Goal: Information Seeking & Learning: Learn about a topic

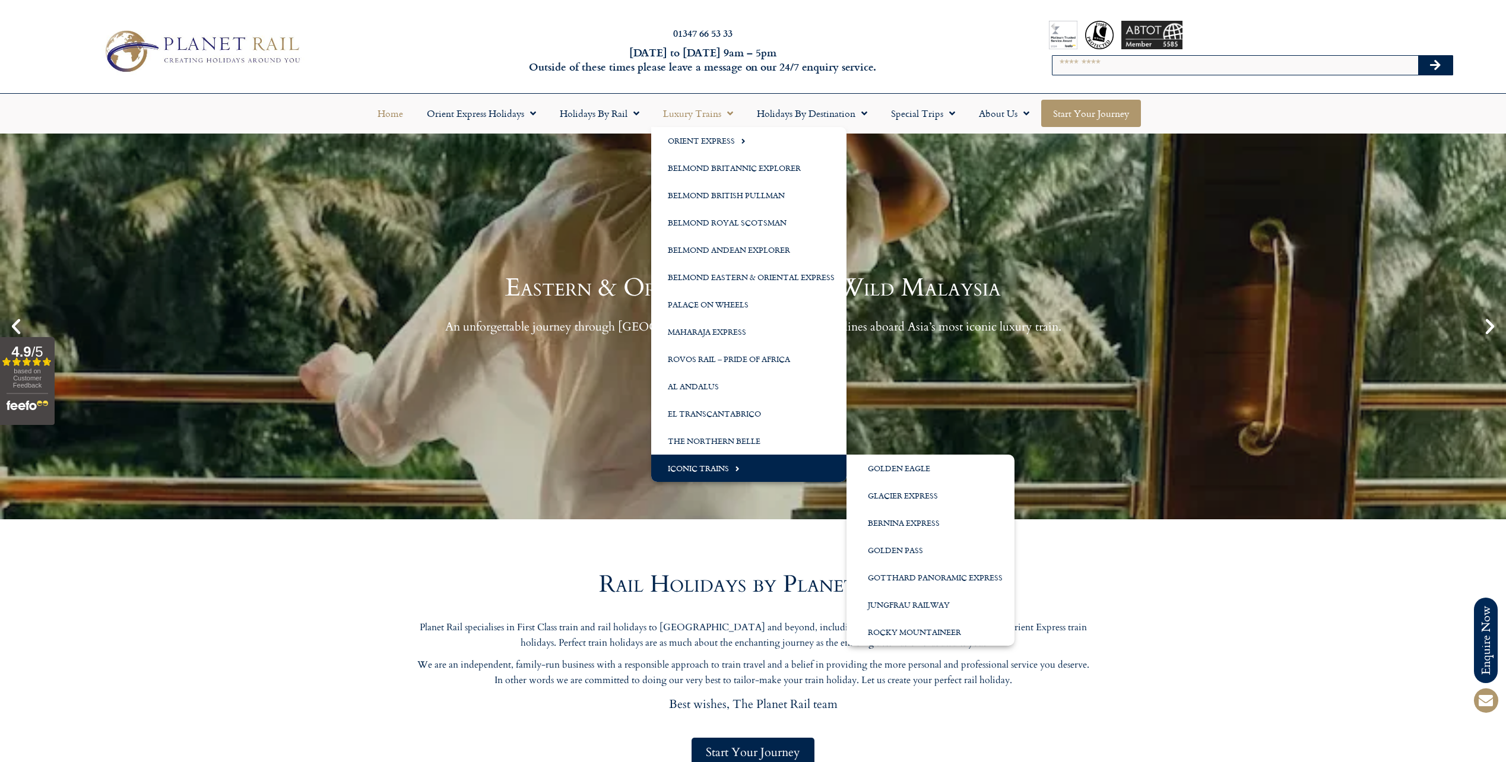
click at [1090, 118] on link "Start your Journey" at bounding box center [1091, 113] width 100 height 27
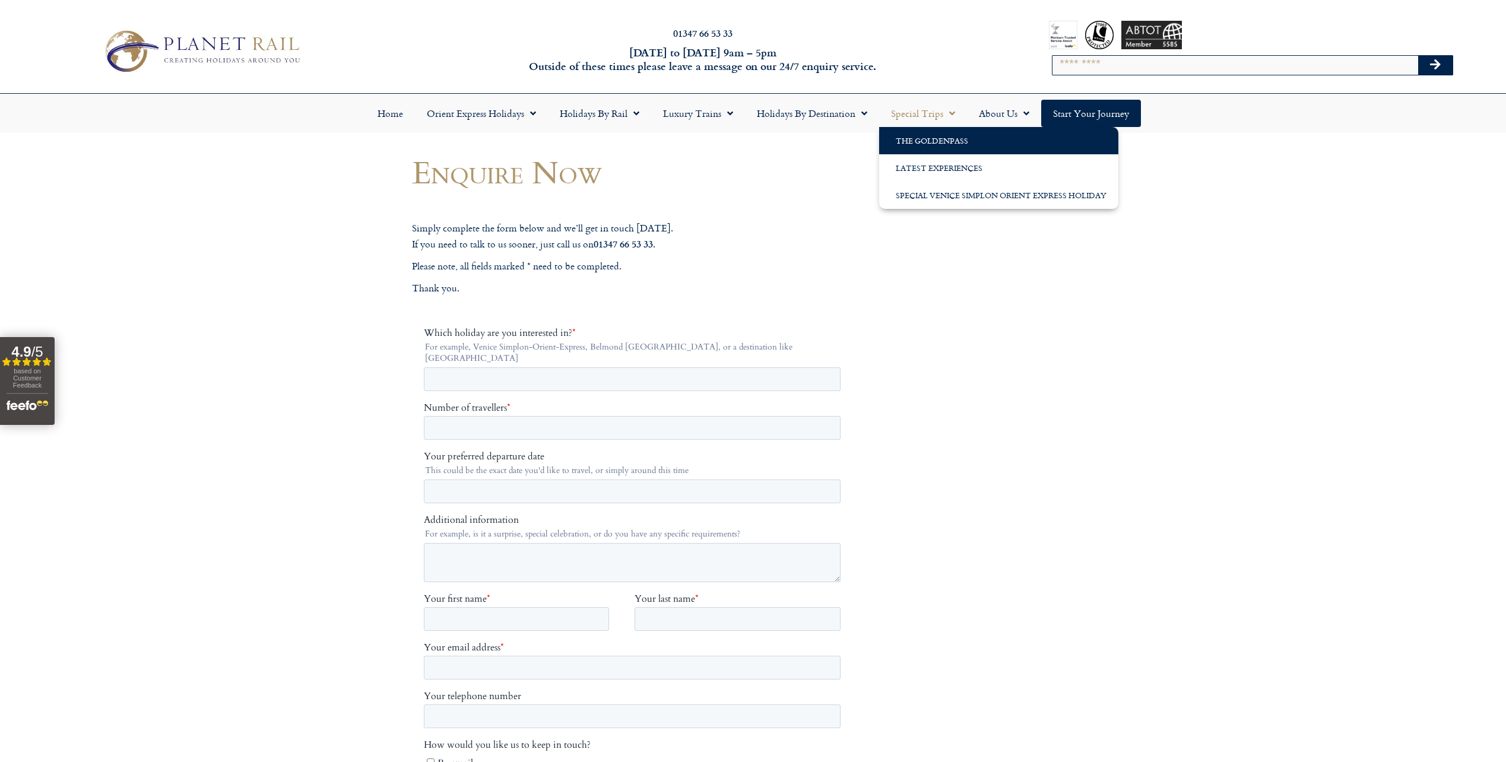
click at [925, 135] on link "The GoldenPass" at bounding box center [998, 140] width 239 height 27
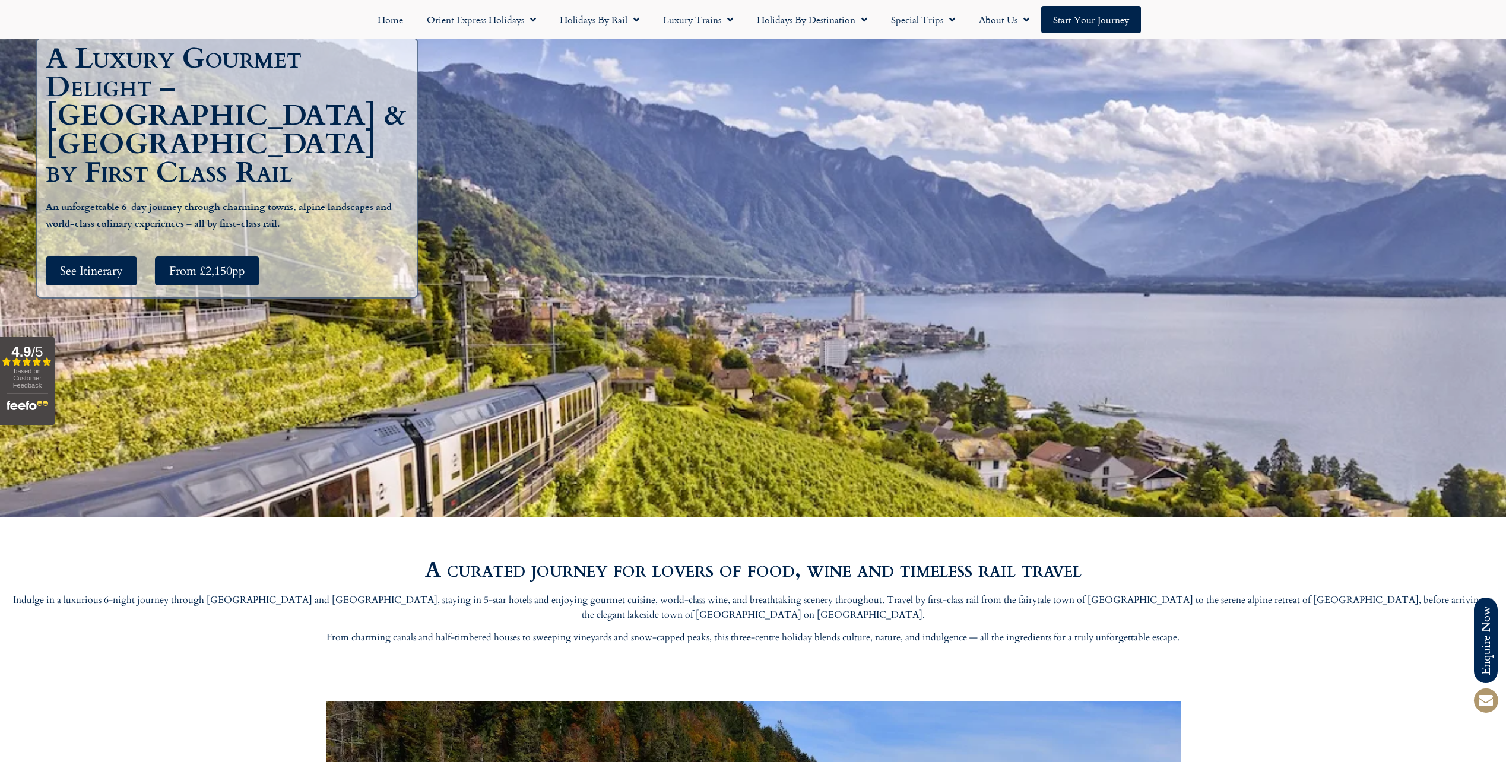
scroll to position [297, 0]
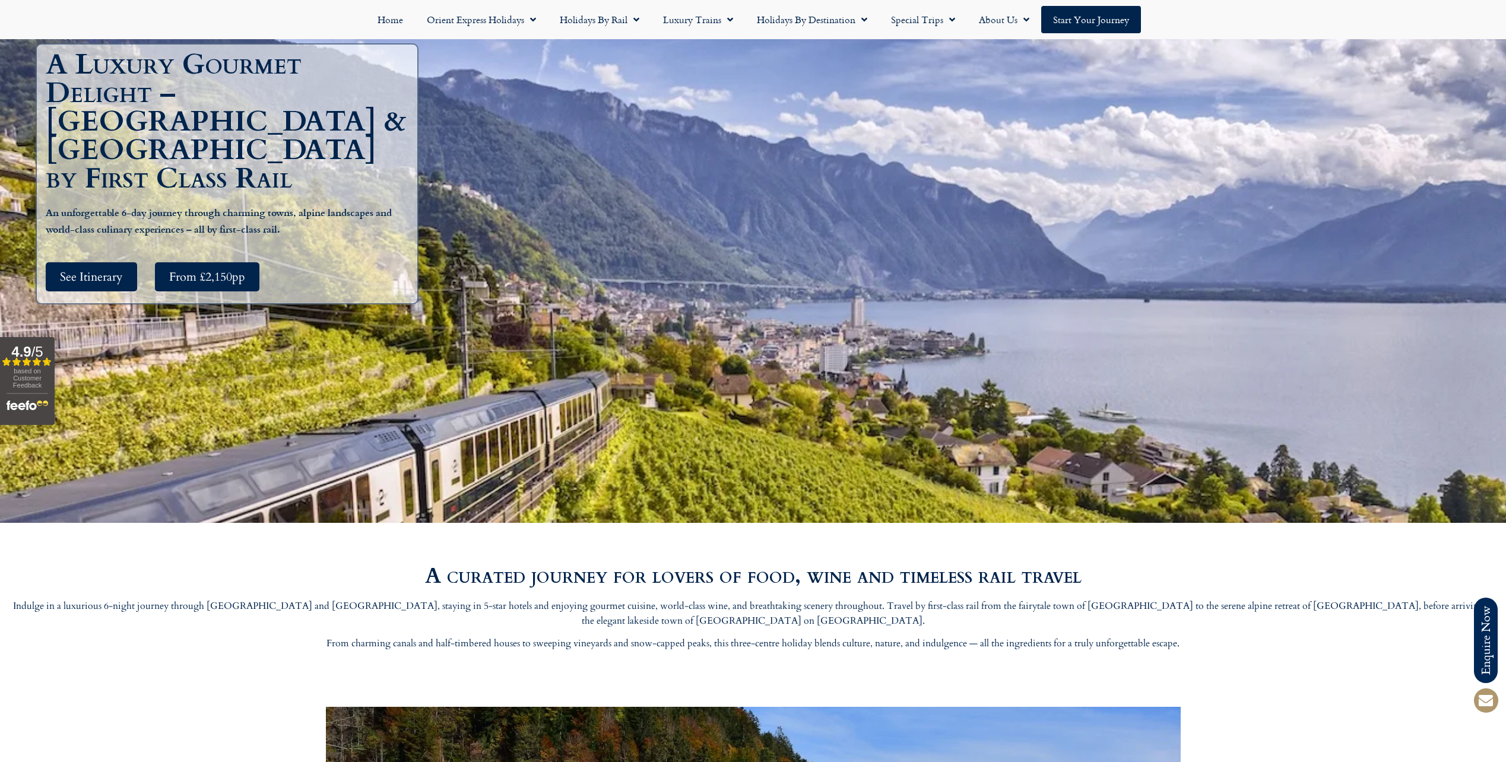
click at [94, 205] on b "An unforgettable 6-day journey through charming towns, alpine landscapes and wo…" at bounding box center [219, 220] width 346 height 30
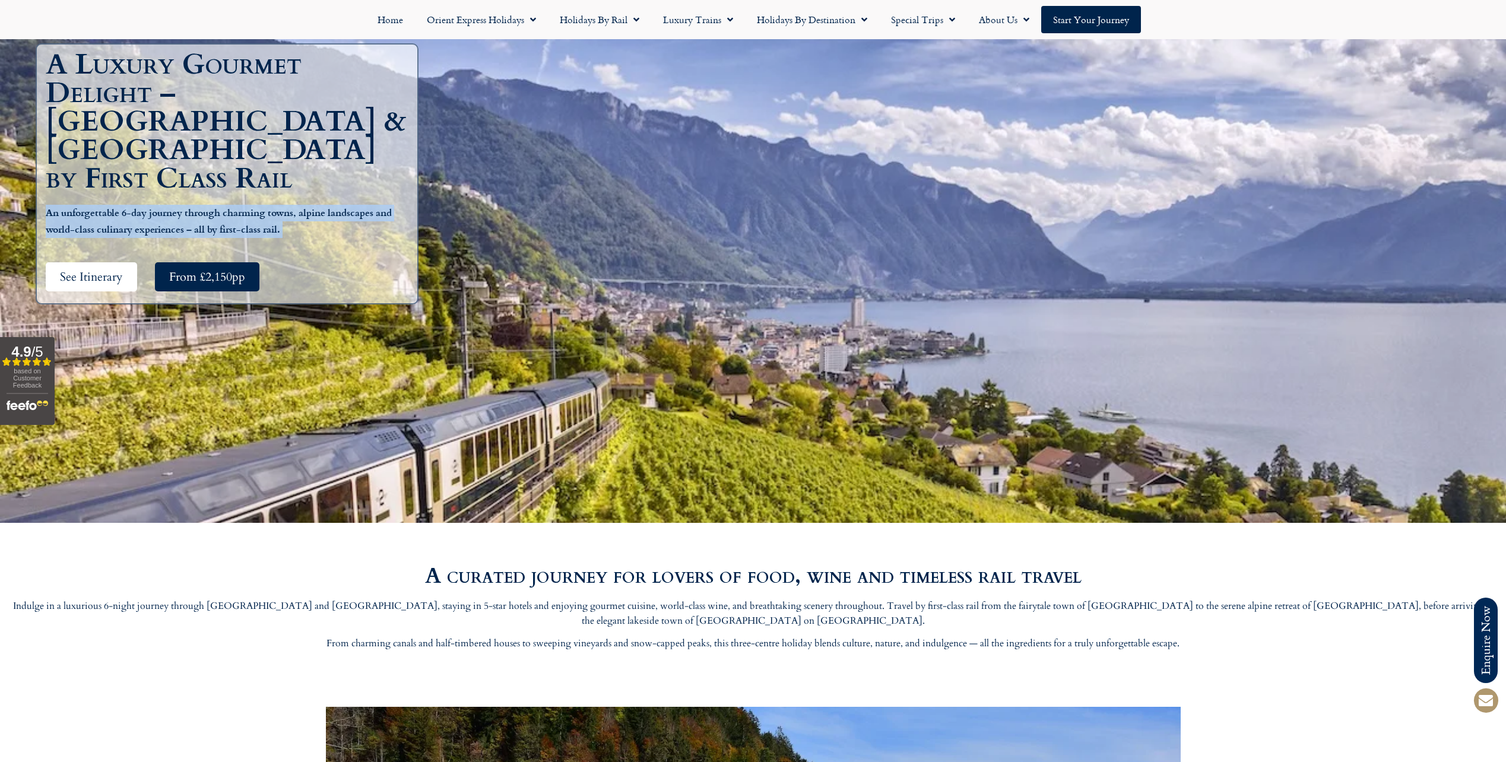
drag, startPoint x: 94, startPoint y: 196, endPoint x: 72, endPoint y: 261, distance: 68.7
click at [72, 269] on span "See Itinerary" at bounding box center [91, 276] width 63 height 15
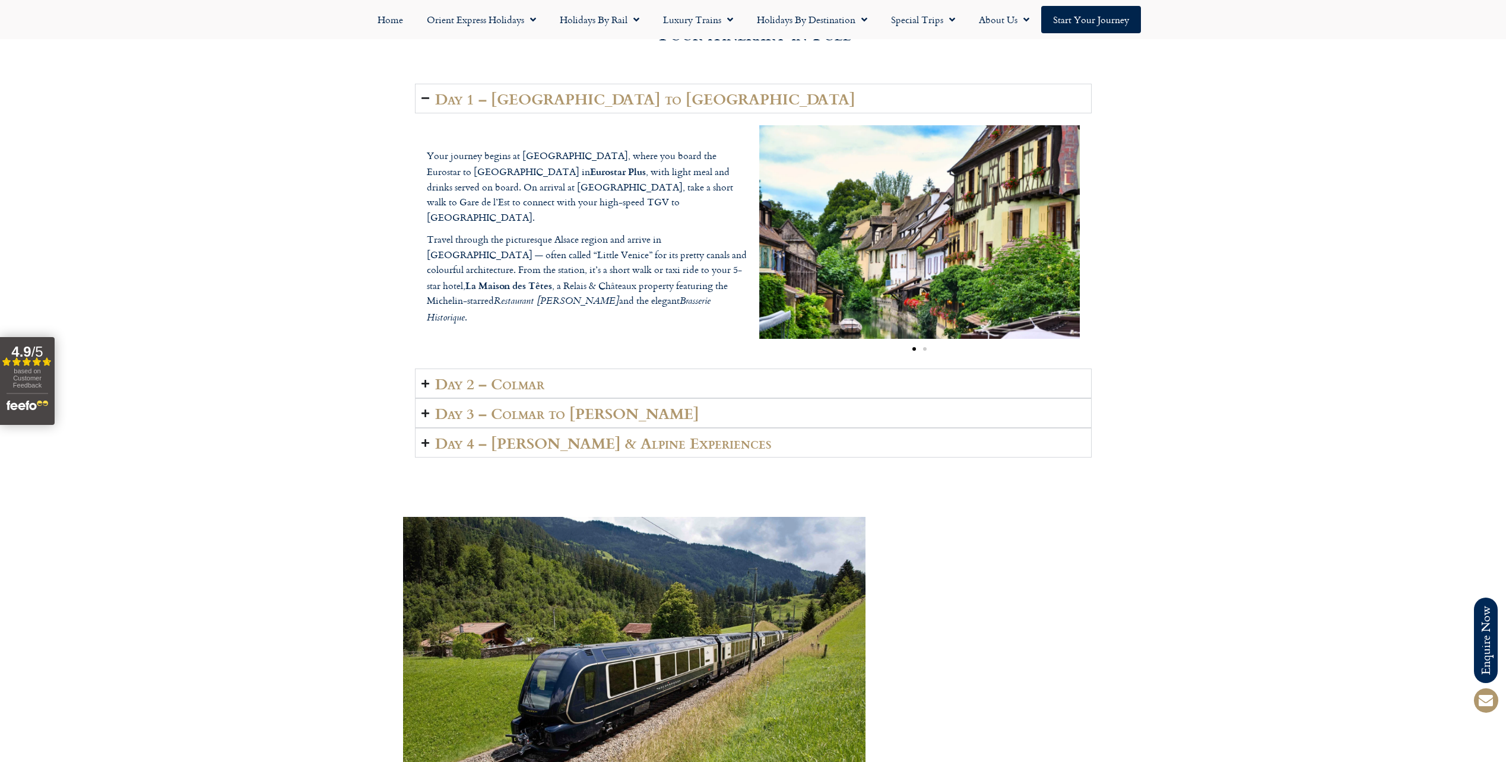
scroll to position [1886, 0]
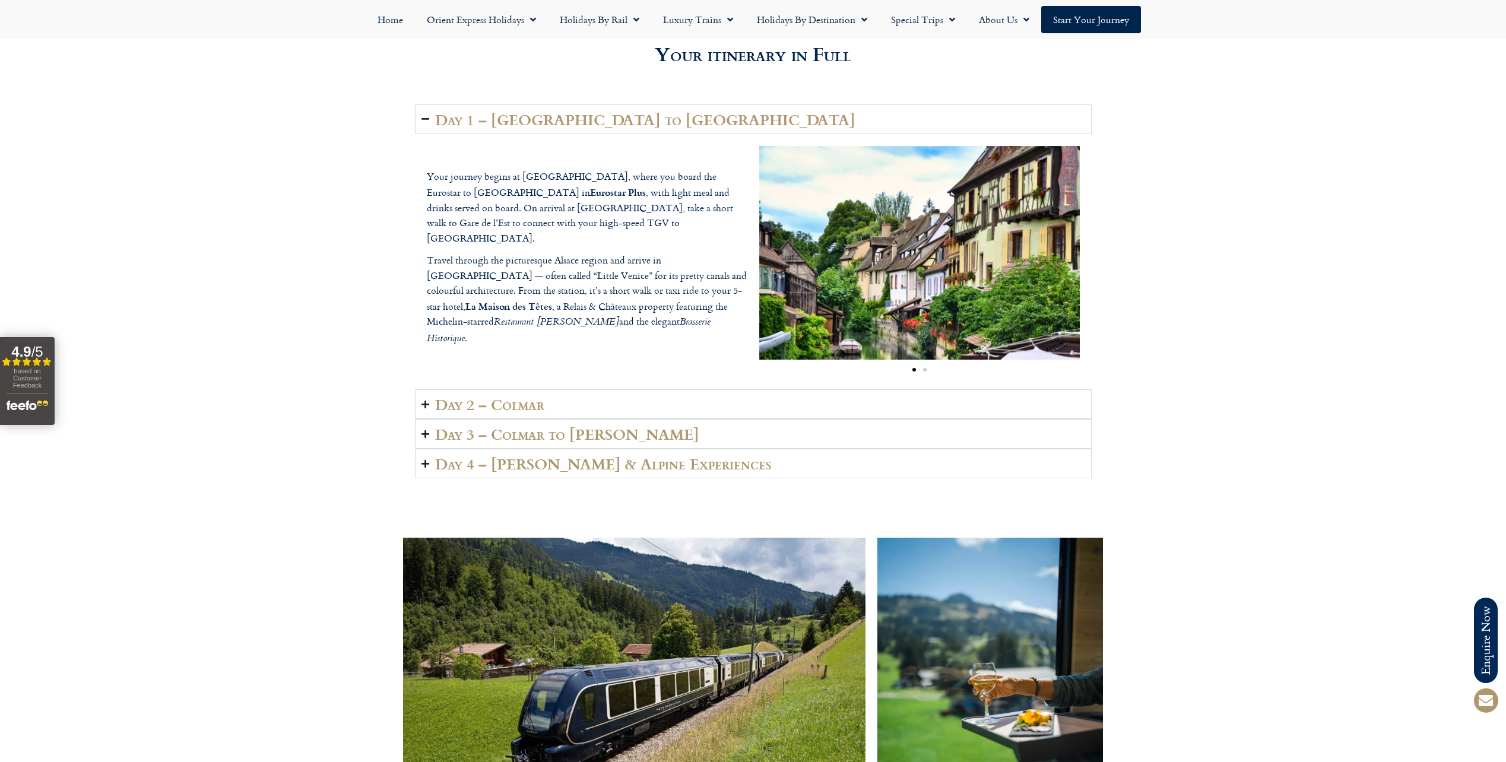
click at [496, 226] on p "Your journey begins at [GEOGRAPHIC_DATA], where you board the Eurostar to [GEOG…" at bounding box center [587, 207] width 321 height 77
click at [493, 226] on p "Your journey begins at [GEOGRAPHIC_DATA], where you board the Eurostar to [GEOG…" at bounding box center [587, 207] width 321 height 77
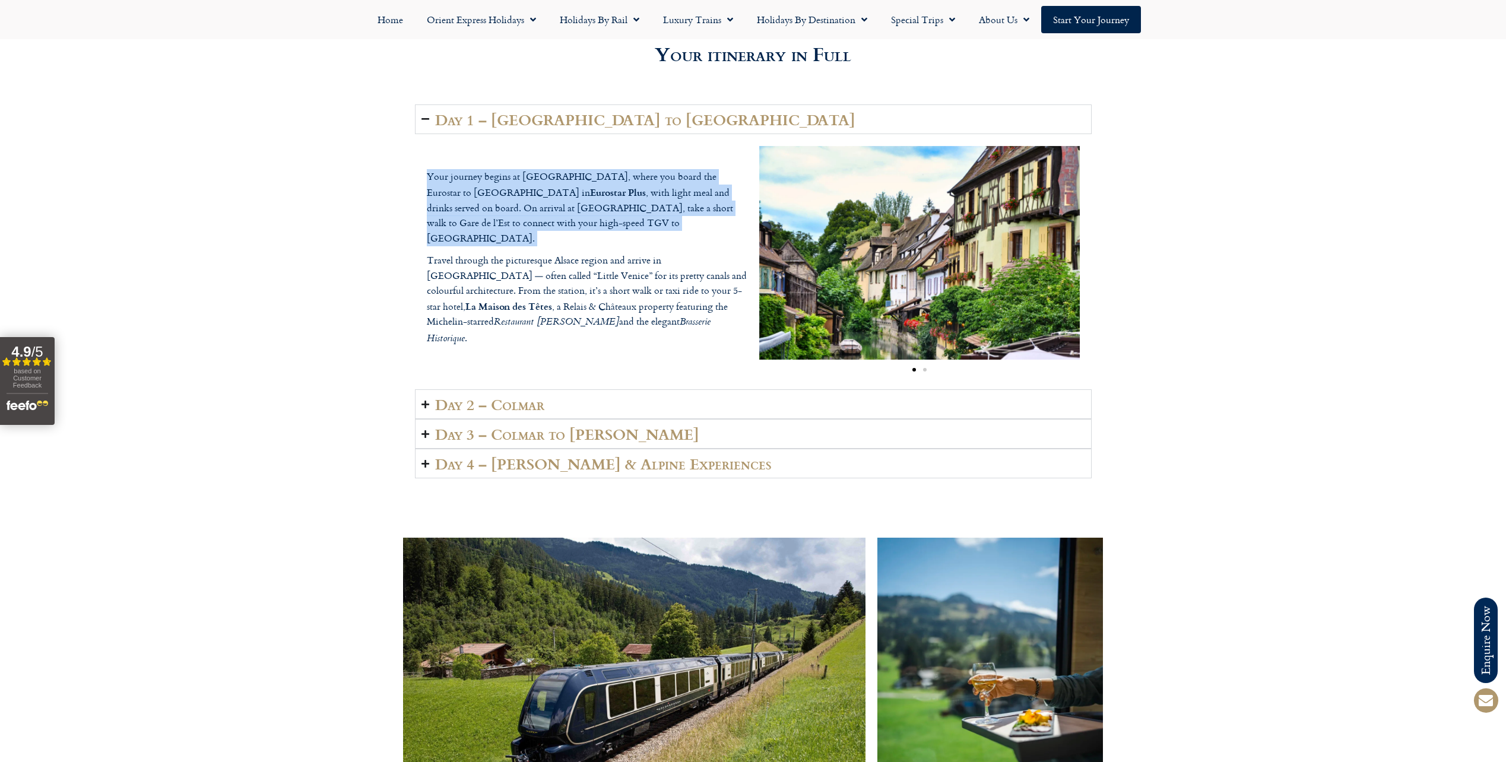
click at [493, 226] on p "Your journey begins at [GEOGRAPHIC_DATA], where you board the Eurostar to [GEOG…" at bounding box center [587, 207] width 321 height 77
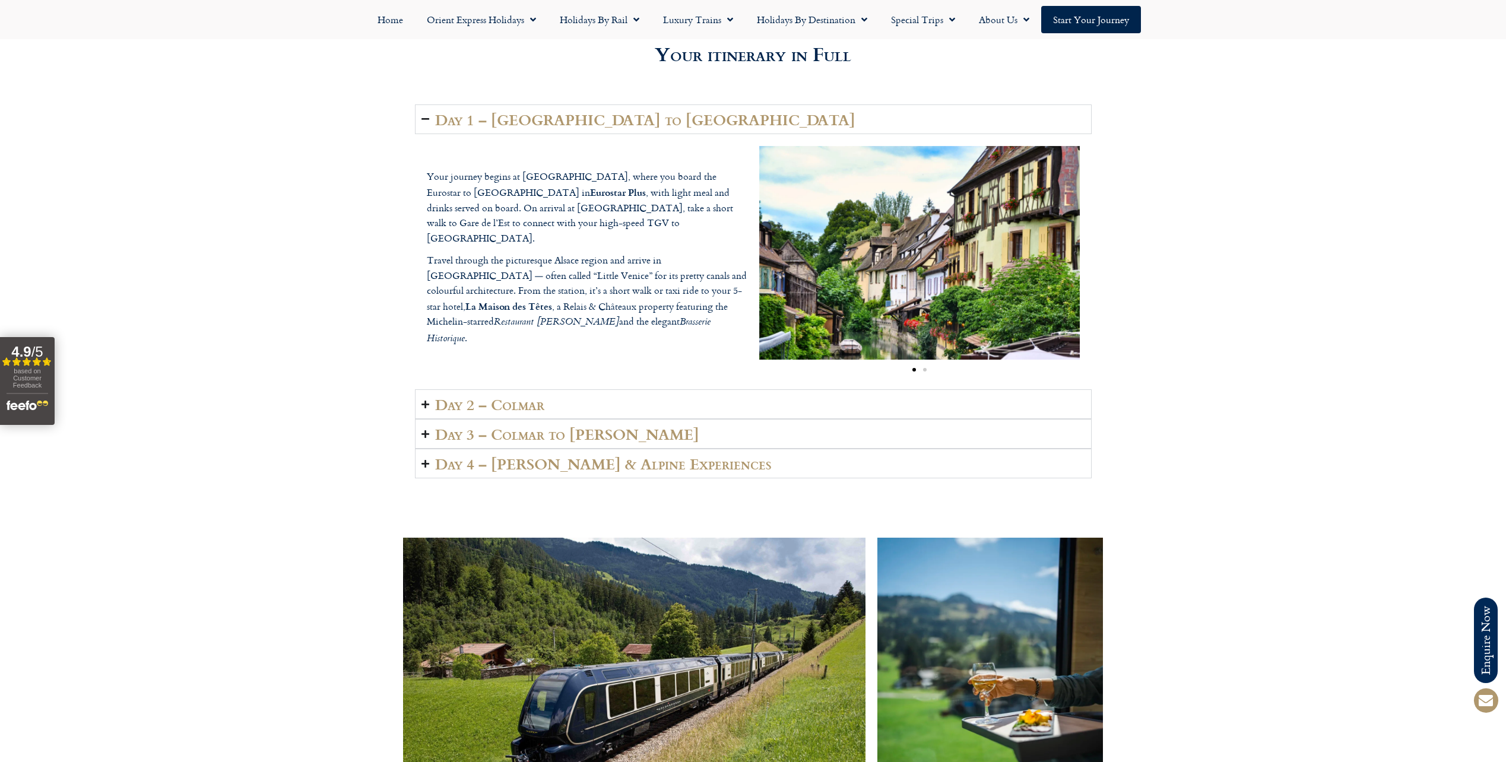
drag, startPoint x: 493, startPoint y: 226, endPoint x: 529, endPoint y: 272, distance: 59.1
click at [529, 272] on p "Travel through the picturesque Alsace region and arrive in [GEOGRAPHIC_DATA] — …" at bounding box center [587, 300] width 321 height 94
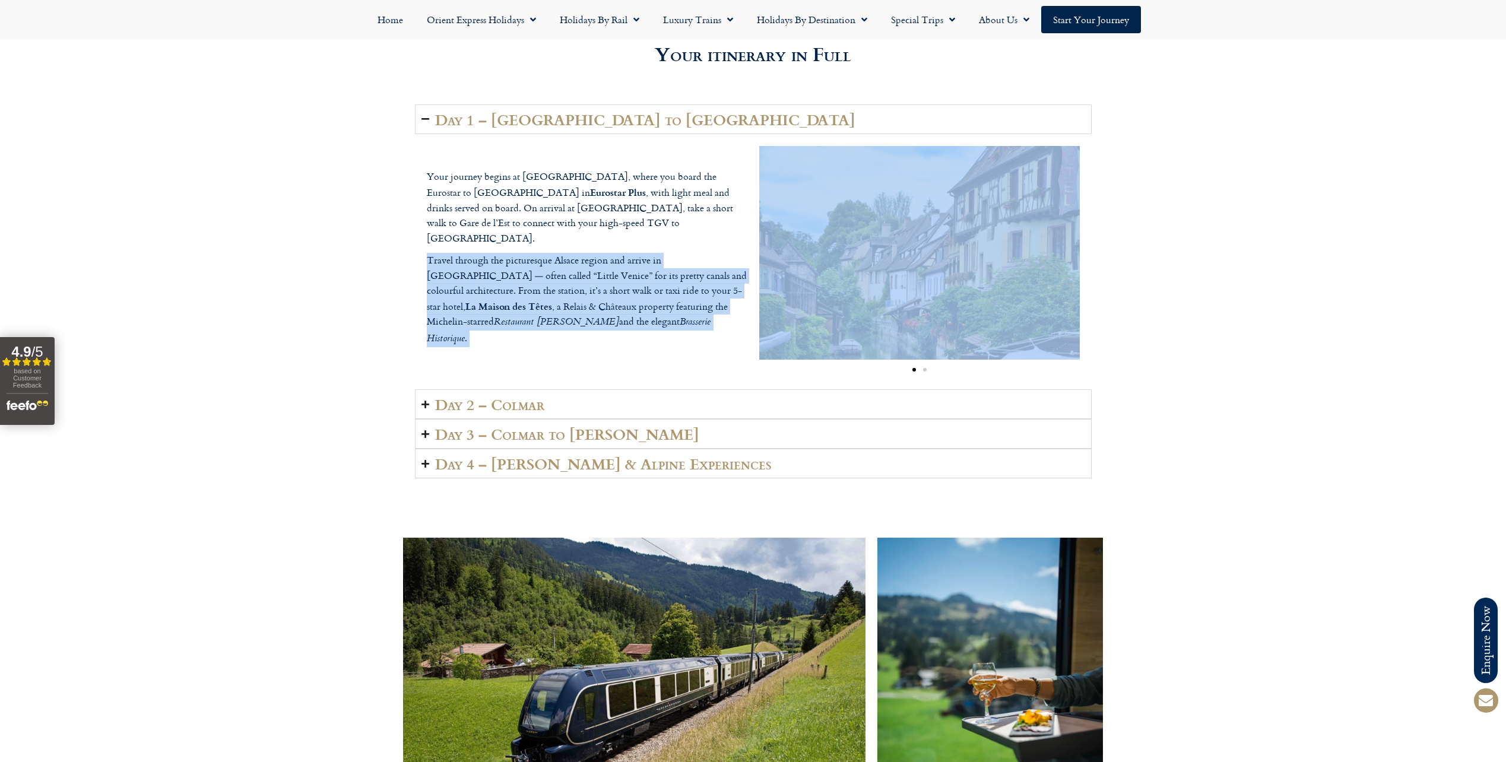
click at [529, 272] on p "Travel through the picturesque Alsace region and arrive in [GEOGRAPHIC_DATA] — …" at bounding box center [587, 300] width 321 height 94
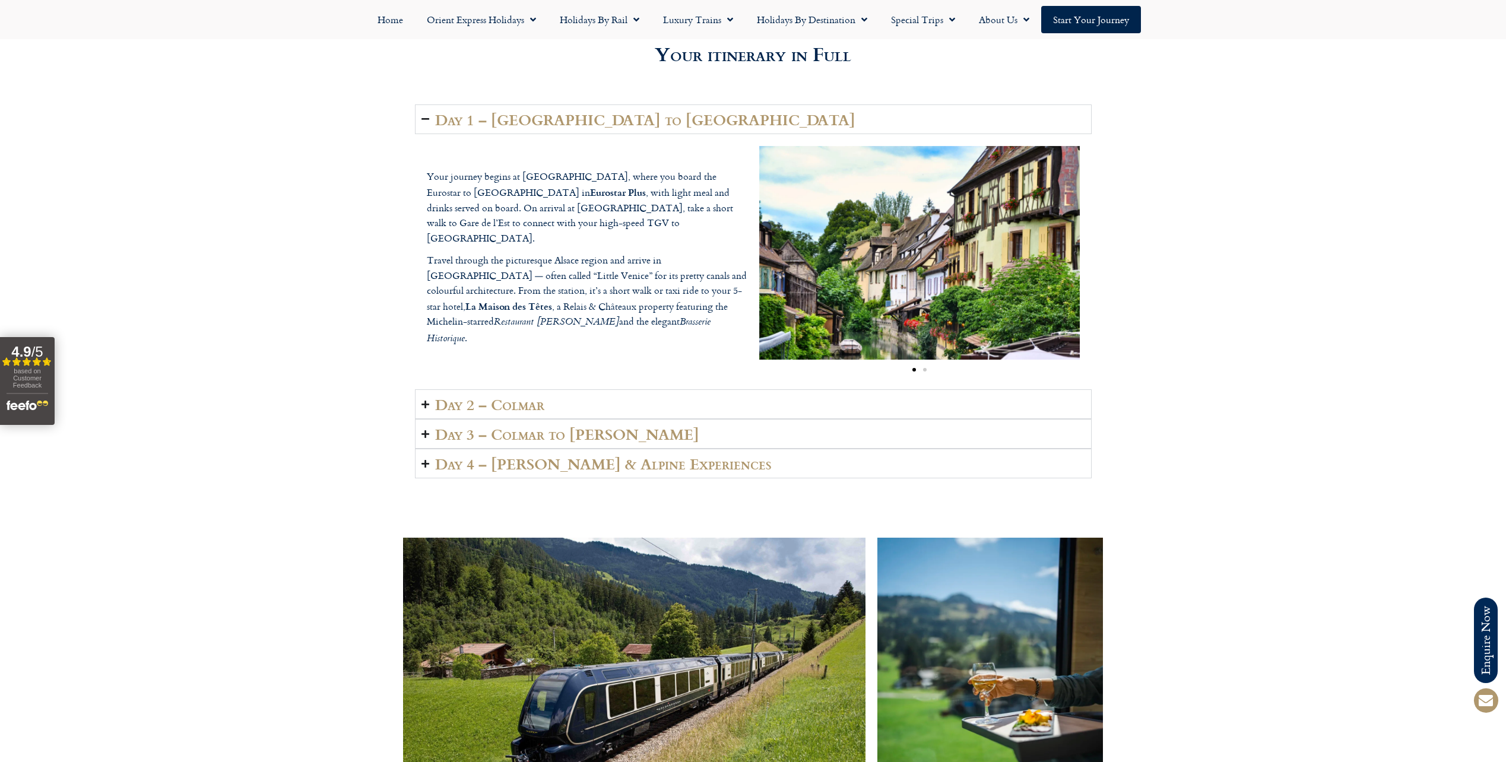
drag, startPoint x: 529, startPoint y: 272, endPoint x: 410, endPoint y: 218, distance: 131.5
click at [410, 218] on div "Day 1 – [GEOGRAPHIC_DATA] to [GEOGRAPHIC_DATA] Your journey begins at [GEOGRAPH…" at bounding box center [753, 292] width 1506 height 386
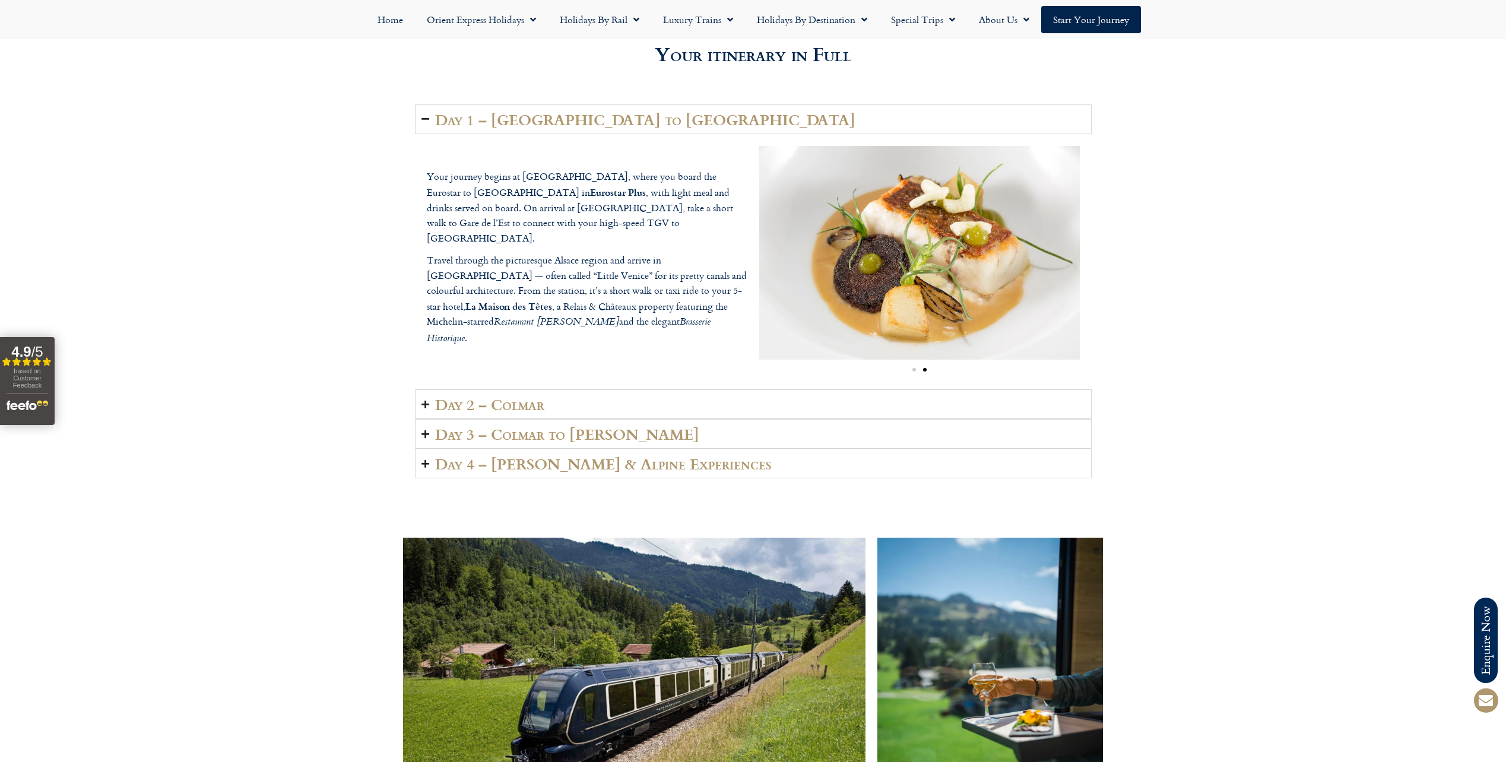
click at [613, 227] on p "Your journey begins at [GEOGRAPHIC_DATA], where you board the Eurostar to [GEOG…" at bounding box center [587, 207] width 321 height 77
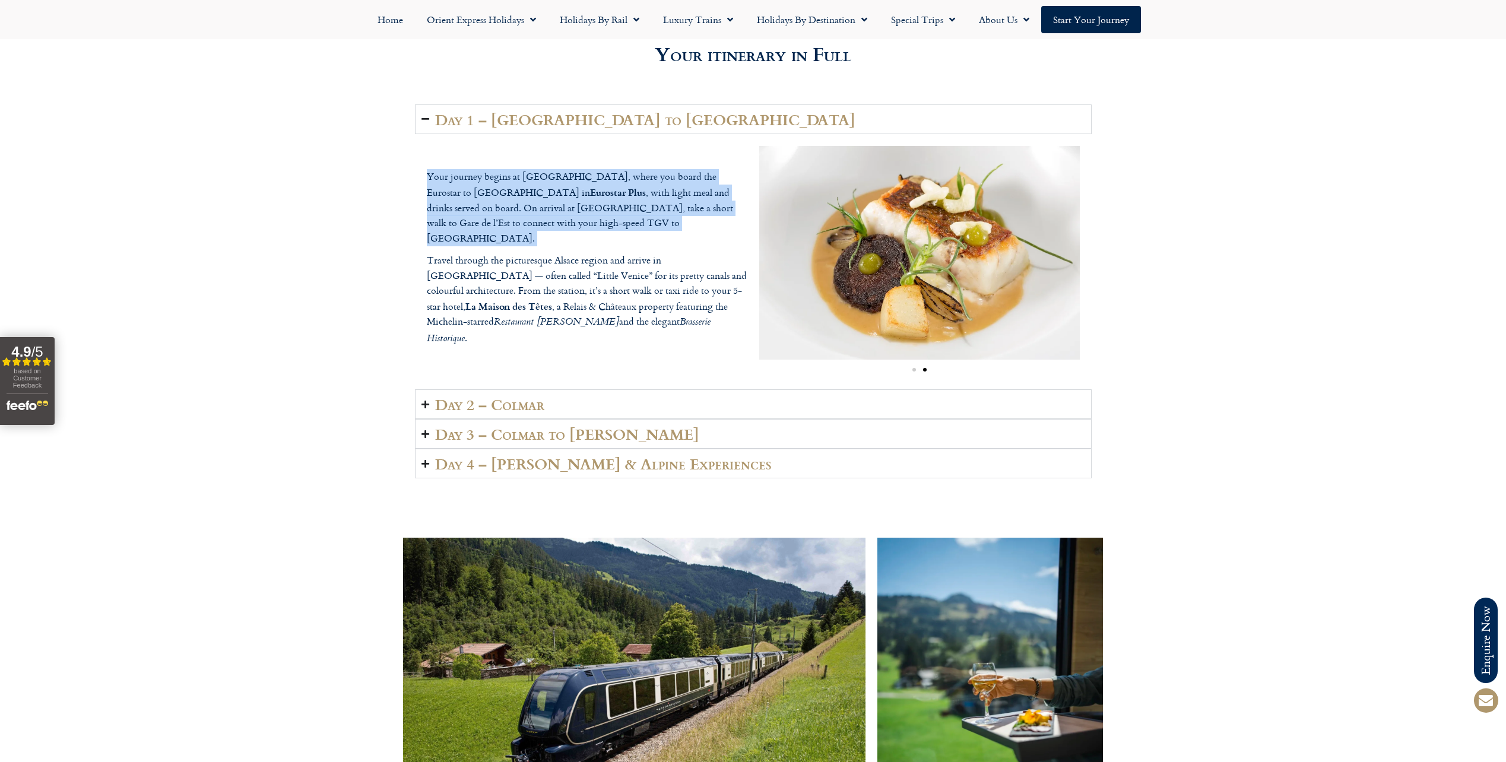
click at [613, 227] on p "Your journey begins at [GEOGRAPHIC_DATA], where you board the Eurostar to [GEOG…" at bounding box center [587, 207] width 321 height 77
drag, startPoint x: 613, startPoint y: 227, endPoint x: 576, endPoint y: 224, distance: 37.5
click at [576, 224] on p "Your journey begins at [GEOGRAPHIC_DATA], where you board the Eurostar to [GEOG…" at bounding box center [587, 207] width 321 height 77
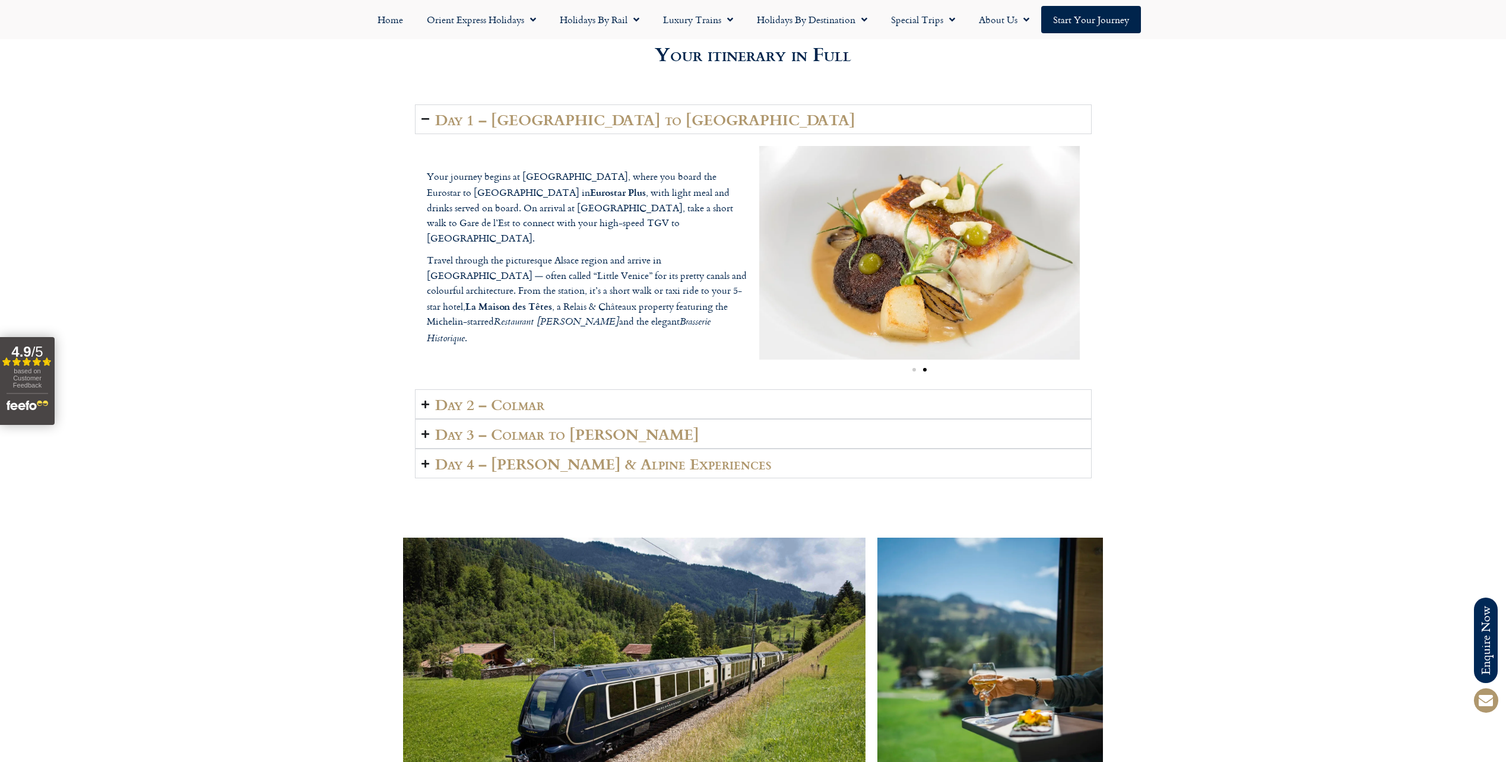
drag, startPoint x: 576, startPoint y: 224, endPoint x: 521, endPoint y: 216, distance: 55.2
click at [521, 216] on p "Your journey begins at [GEOGRAPHIC_DATA], where you board the Eurostar to [GEOG…" at bounding box center [587, 207] width 321 height 77
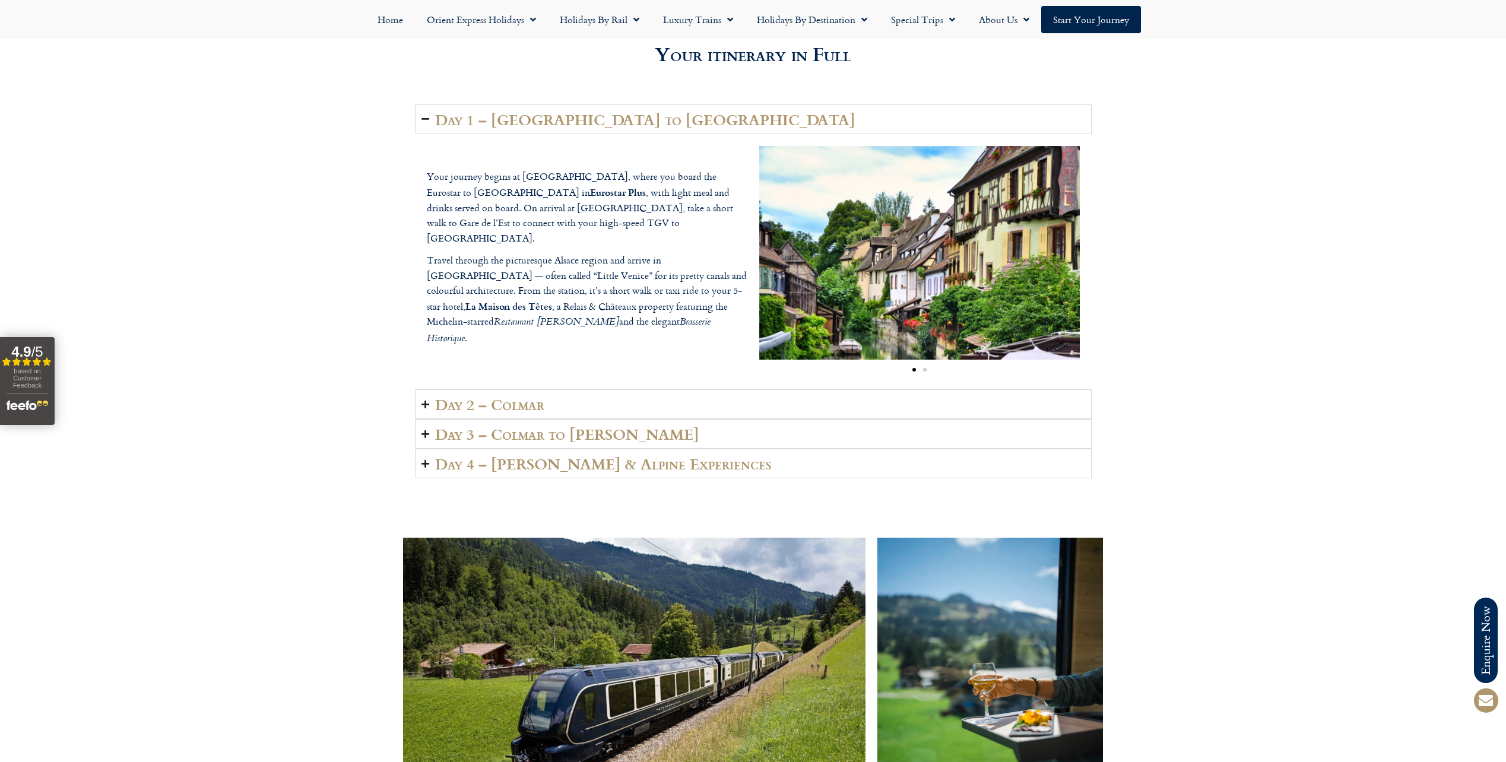
click at [524, 230] on p "Your journey begins at [GEOGRAPHIC_DATA], where you board the Eurostar to [GEOG…" at bounding box center [587, 207] width 321 height 77
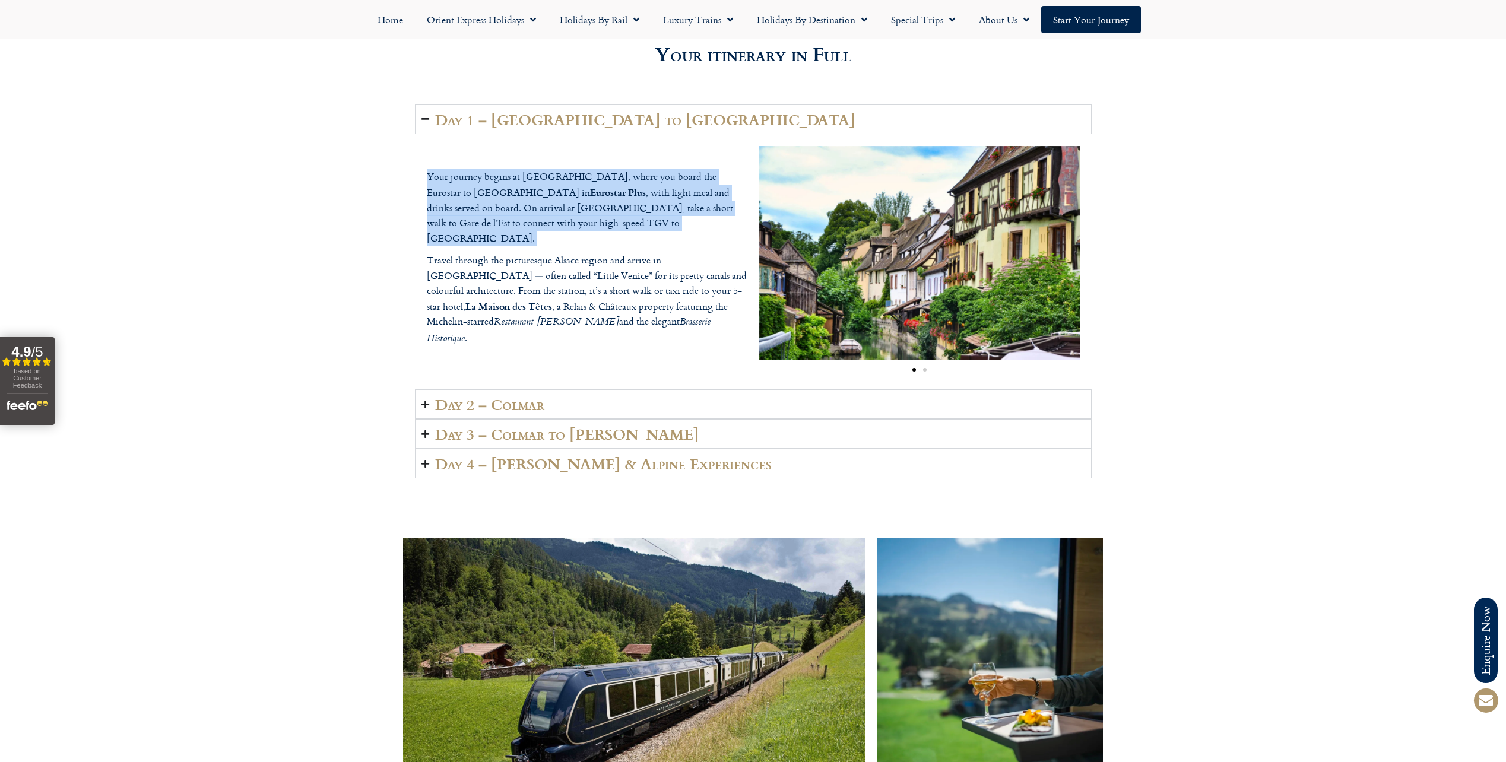
click at [524, 230] on p "Your journey begins at [GEOGRAPHIC_DATA], where you board the Eurostar to [GEOG…" at bounding box center [587, 207] width 321 height 77
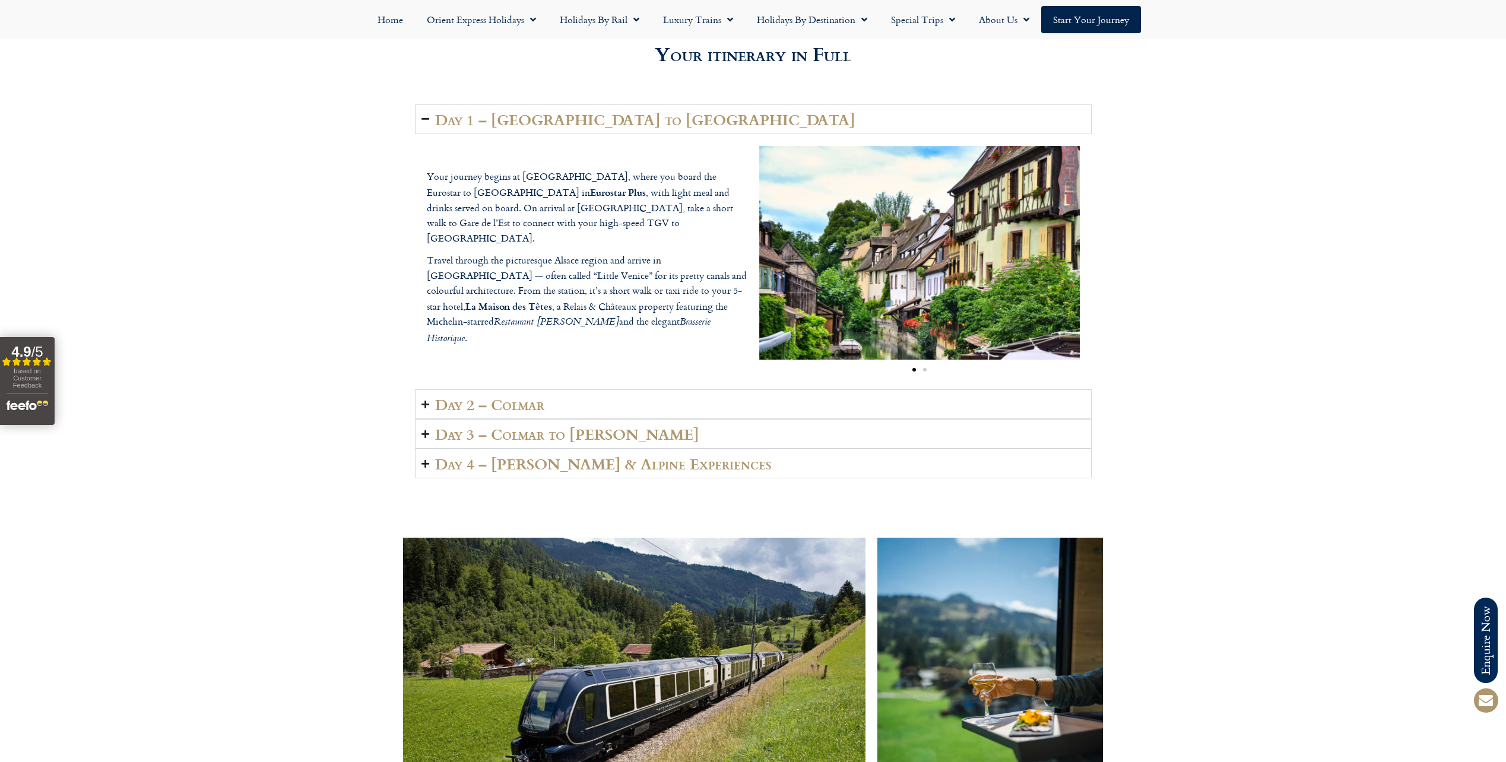
drag, startPoint x: 524, startPoint y: 230, endPoint x: 524, endPoint y: 271, distance: 41.5
click at [524, 271] on p "Travel through the picturesque Alsace region and arrive in [GEOGRAPHIC_DATA] — …" at bounding box center [587, 300] width 321 height 94
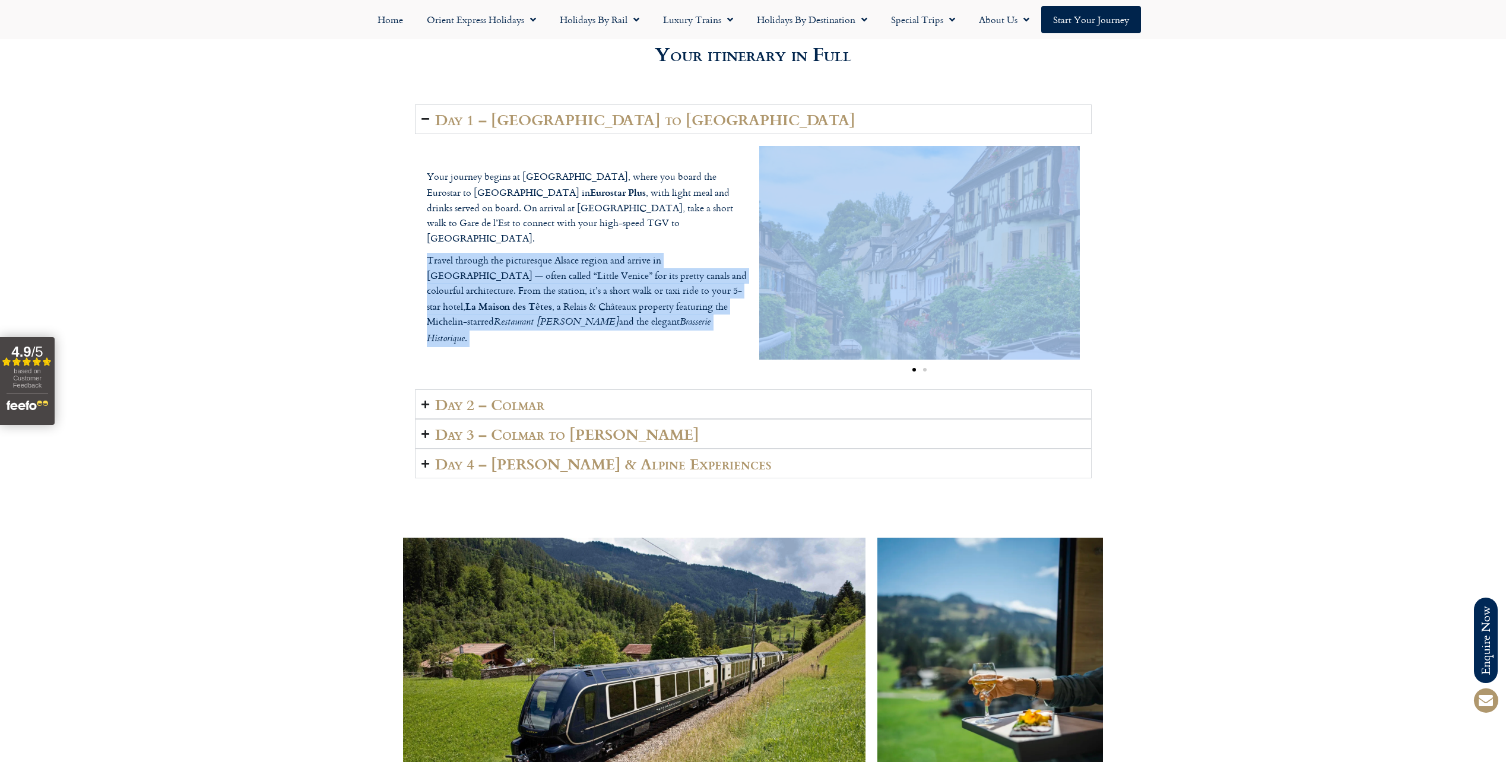
click at [524, 271] on p "Travel through the picturesque Alsace region and arrive in [GEOGRAPHIC_DATA] — …" at bounding box center [587, 300] width 321 height 94
drag, startPoint x: 524, startPoint y: 271, endPoint x: 540, endPoint y: 322, distance: 53.5
click at [540, 322] on div "Your journey begins at [GEOGRAPHIC_DATA], where you board the Eurostar to [GEOG…" at bounding box center [587, 261] width 321 height 185
click at [564, 294] on p "Travel through the picturesque Alsace region and arrive in [GEOGRAPHIC_DATA] — …" at bounding box center [587, 300] width 321 height 94
click at [580, 320] on div "Your journey begins at [GEOGRAPHIC_DATA], where you board the Eurostar to [GEOG…" at bounding box center [587, 261] width 321 height 185
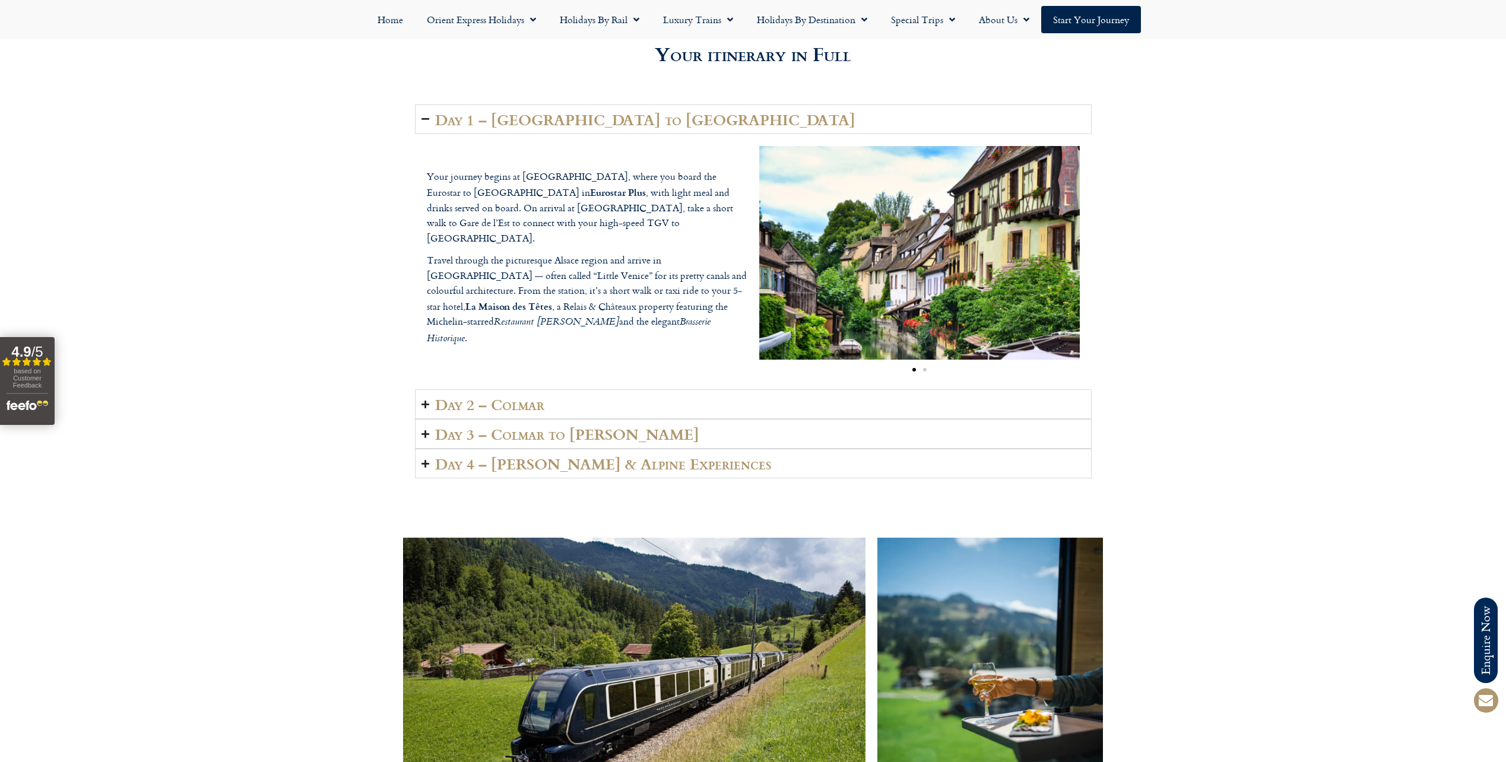
click at [516, 396] on h2 "Day 2 – Colmar" at bounding box center [489, 404] width 109 height 17
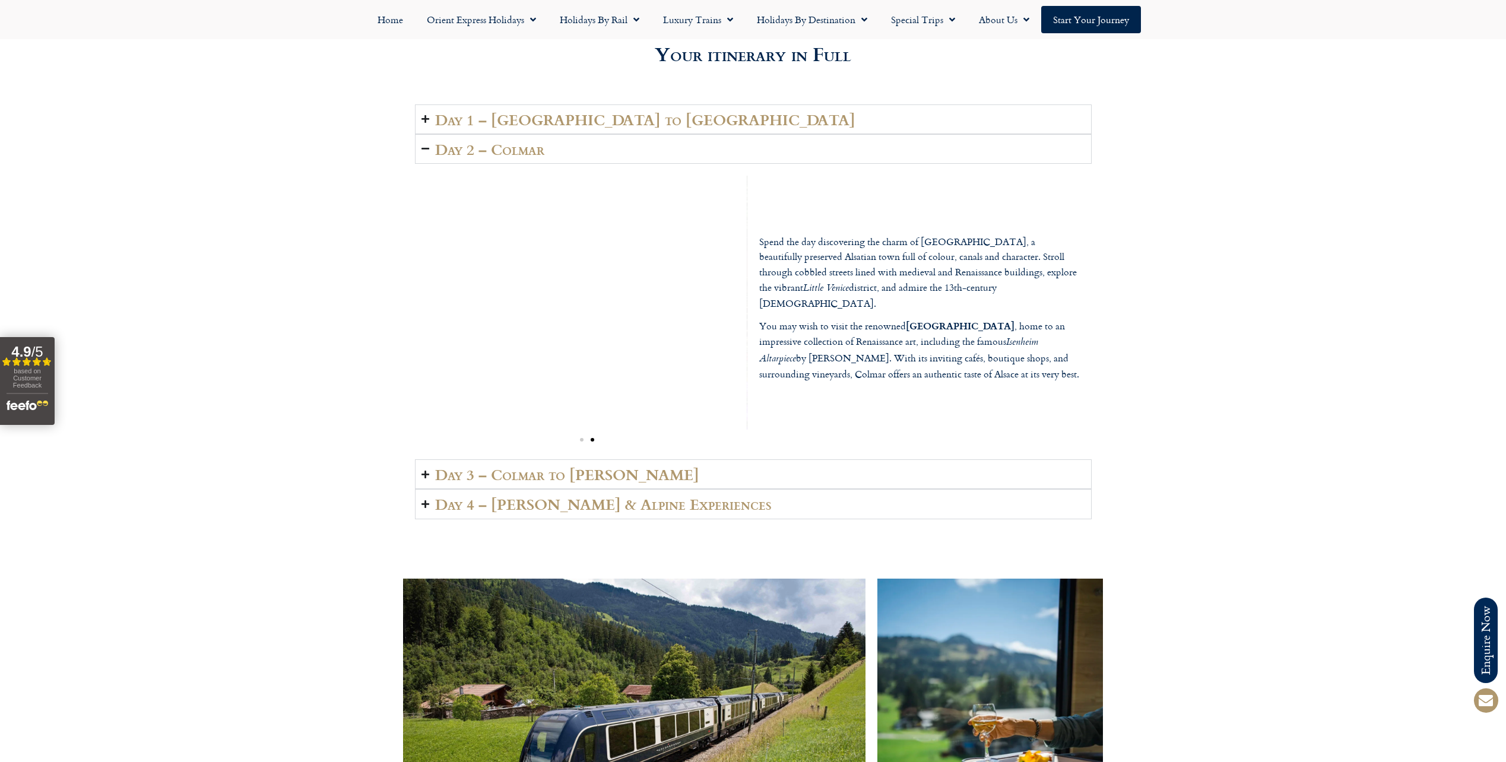
click at [782, 246] on p "Spend the day discovering the charm of [GEOGRAPHIC_DATA], a beautifully preserv…" at bounding box center [919, 272] width 321 height 77
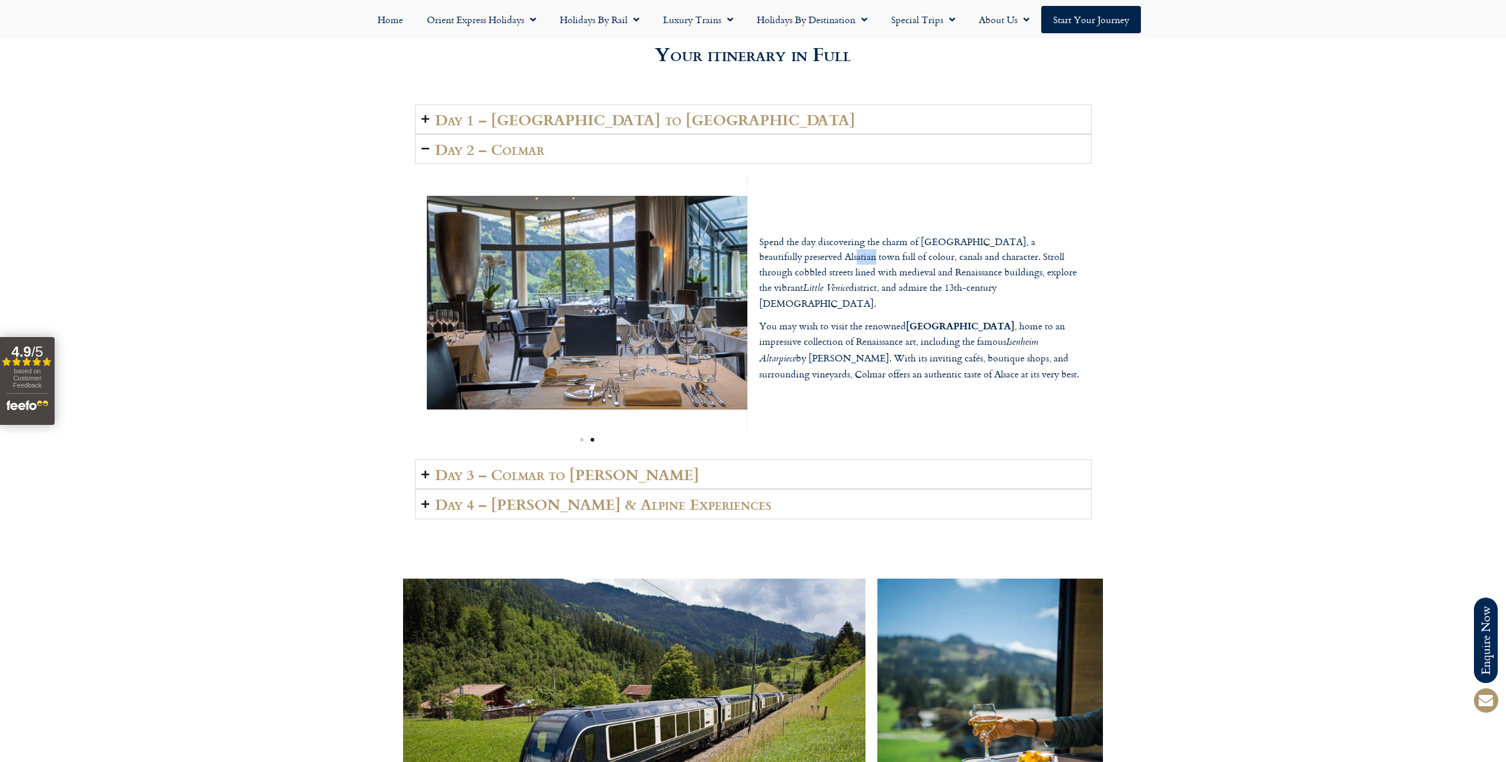
click at [782, 246] on p "Spend the day discovering the charm of [GEOGRAPHIC_DATA], a beautifully preserv…" at bounding box center [919, 272] width 321 height 77
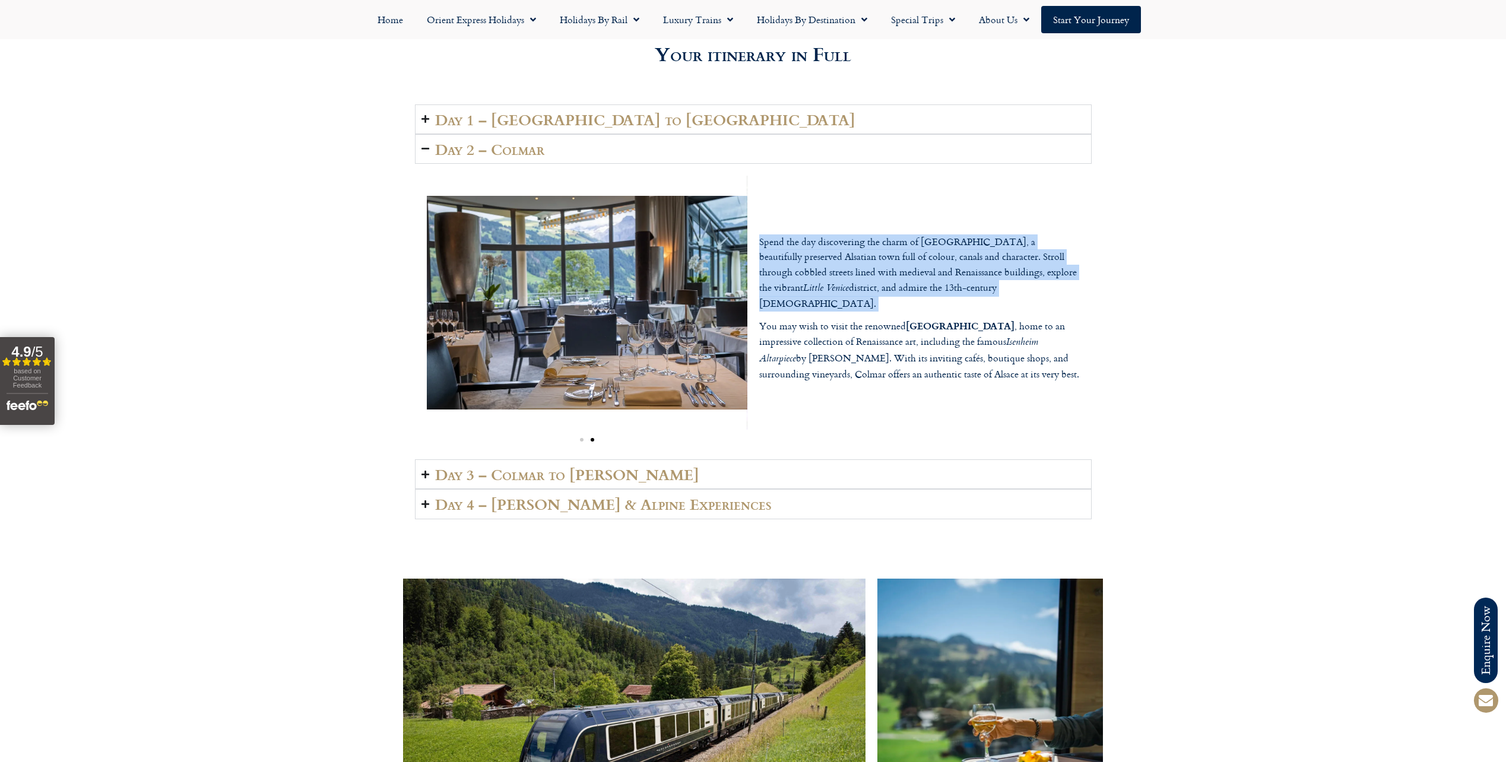
click at [782, 246] on p "Spend the day discovering the charm of [GEOGRAPHIC_DATA], a beautifully preserv…" at bounding box center [919, 272] width 321 height 77
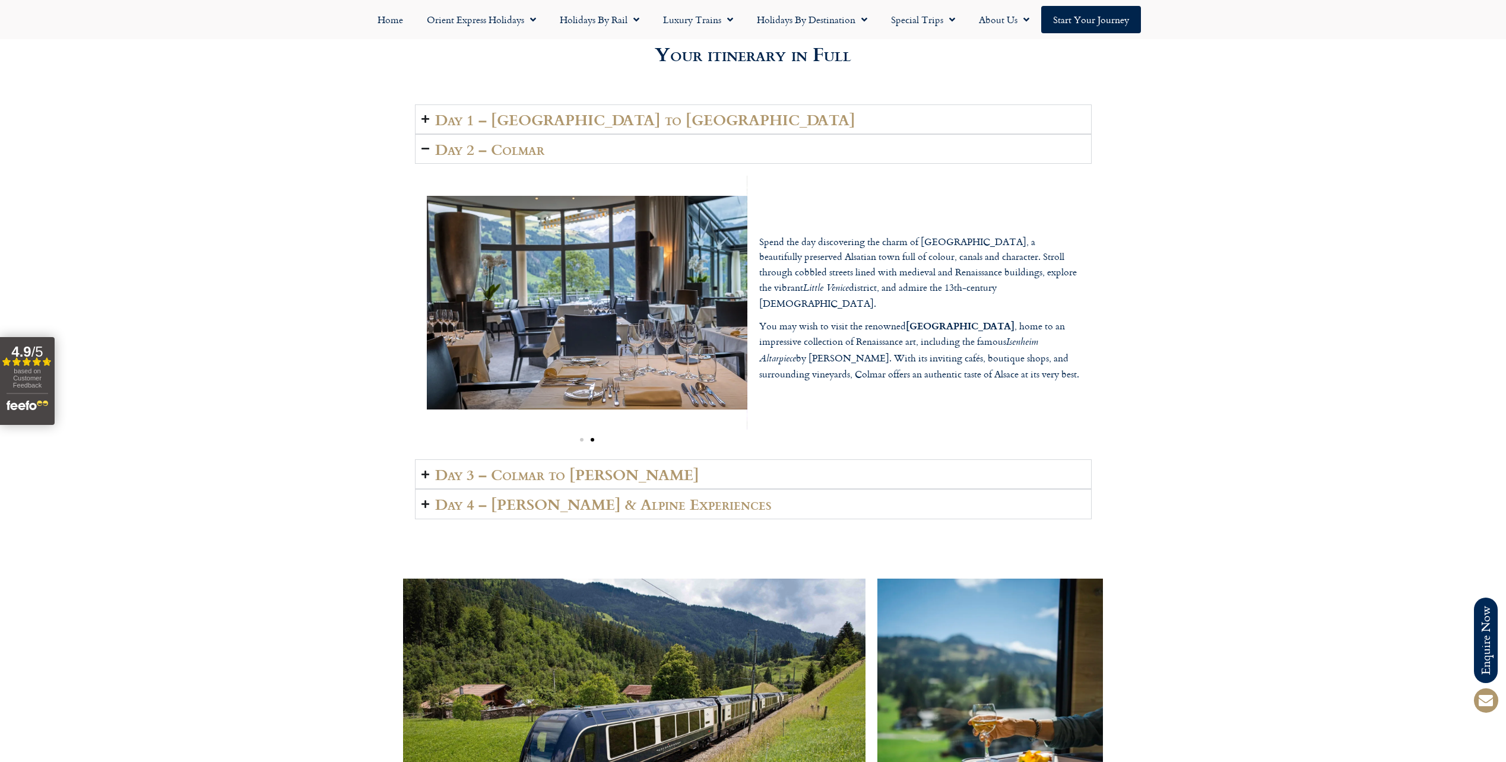
drag, startPoint x: 782, startPoint y: 246, endPoint x: 780, endPoint y: 308, distance: 61.8
click at [780, 318] on p "You may wish to visit the renowned [GEOGRAPHIC_DATA] , home to an impressive co…" at bounding box center [919, 350] width 321 height 64
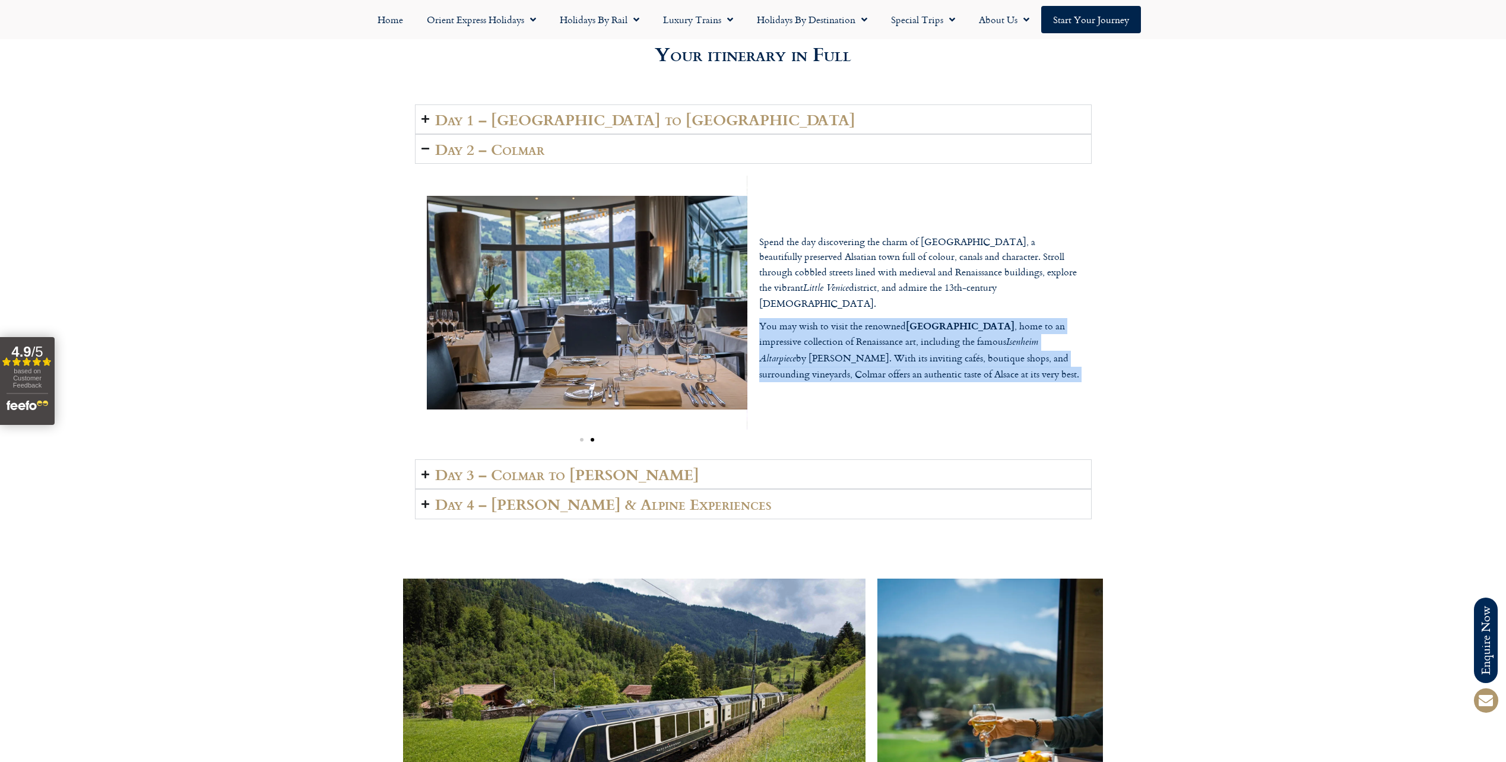
drag, startPoint x: 780, startPoint y: 308, endPoint x: 782, endPoint y: 340, distance: 32.1
click at [782, 340] on p "You may wish to visit the renowned [GEOGRAPHIC_DATA] , home to an impressive co…" at bounding box center [919, 350] width 321 height 64
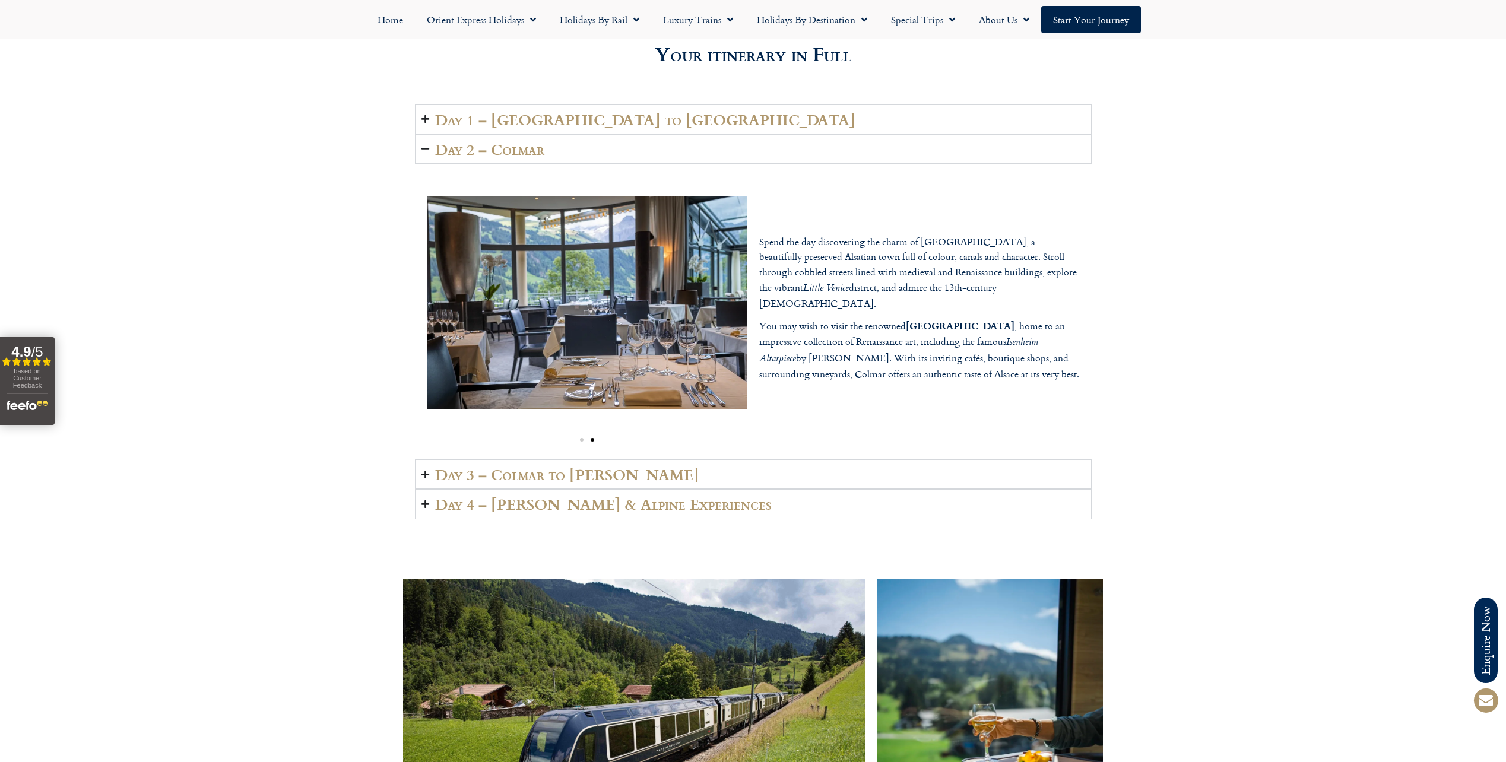
click at [802, 344] on p "You may wish to visit the renowned [GEOGRAPHIC_DATA] , home to an impressive co…" at bounding box center [919, 350] width 321 height 64
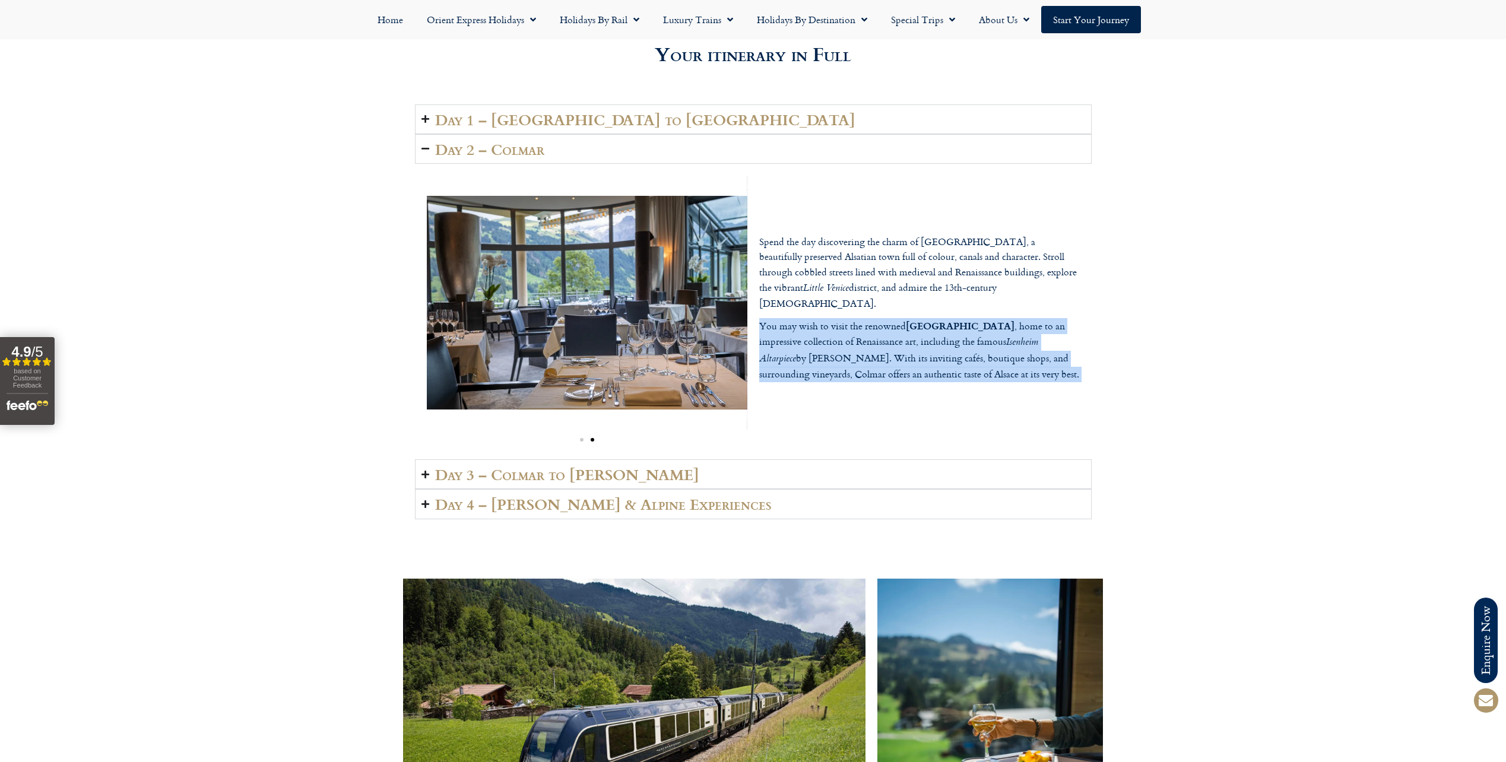
click at [802, 344] on p "You may wish to visit the renowned [GEOGRAPHIC_DATA] , home to an impressive co…" at bounding box center [919, 350] width 321 height 64
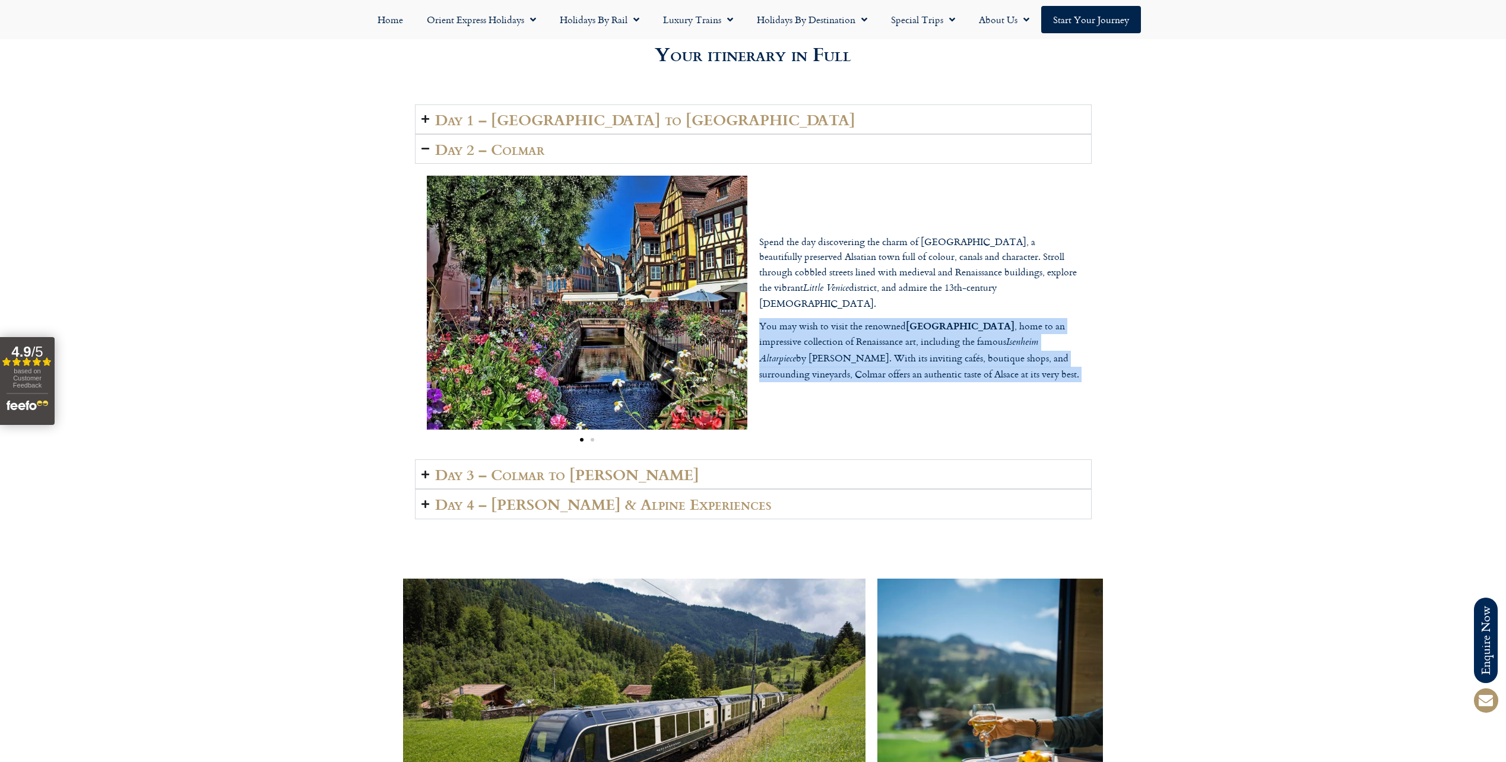
drag, startPoint x: 802, startPoint y: 344, endPoint x: 785, endPoint y: 366, distance: 27.9
click at [785, 366] on p "You may wish to visit the renowned [GEOGRAPHIC_DATA] , home to an impressive co…" at bounding box center [919, 350] width 321 height 64
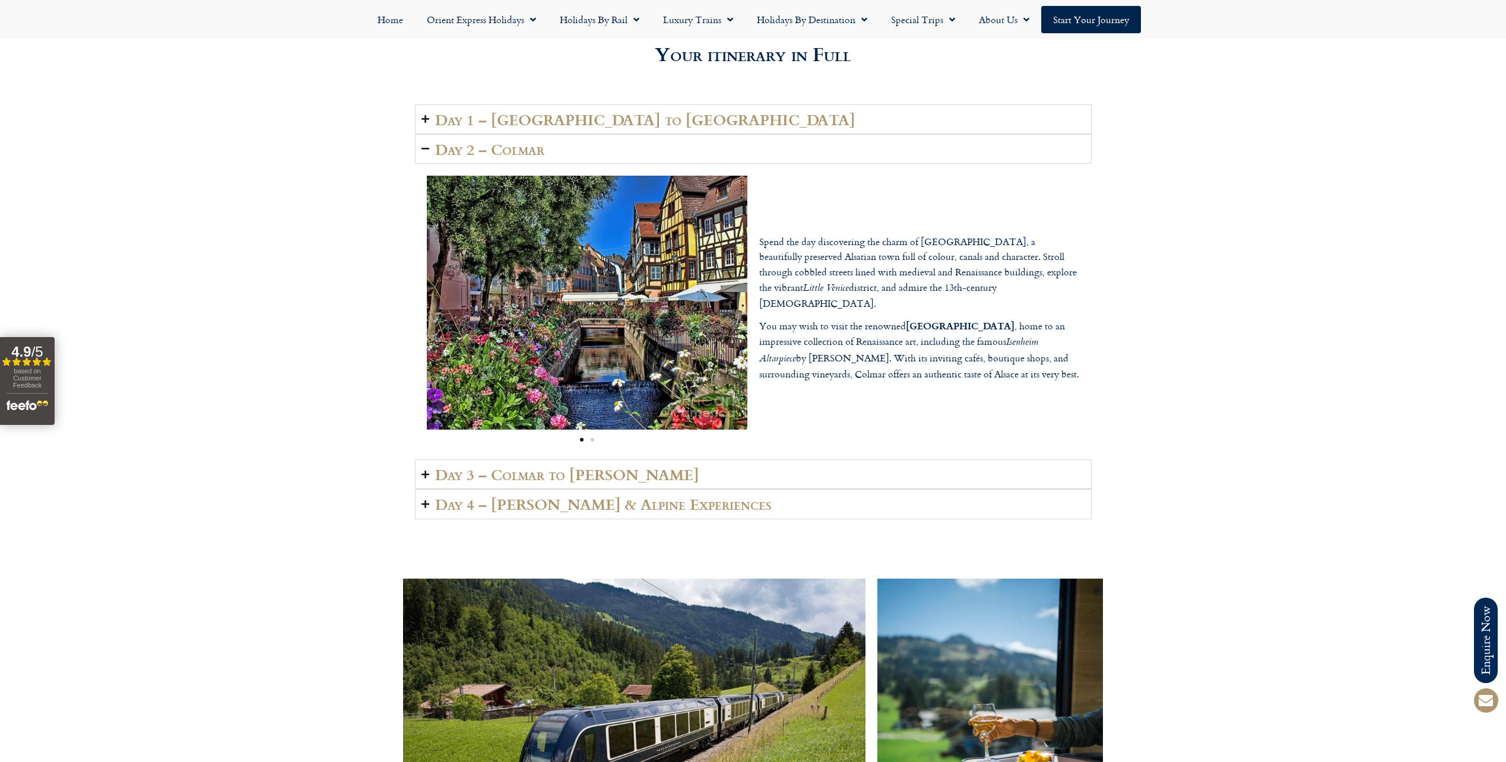
click at [468, 466] on h2 "Day 3 – Colmar to [PERSON_NAME]" at bounding box center [567, 474] width 264 height 17
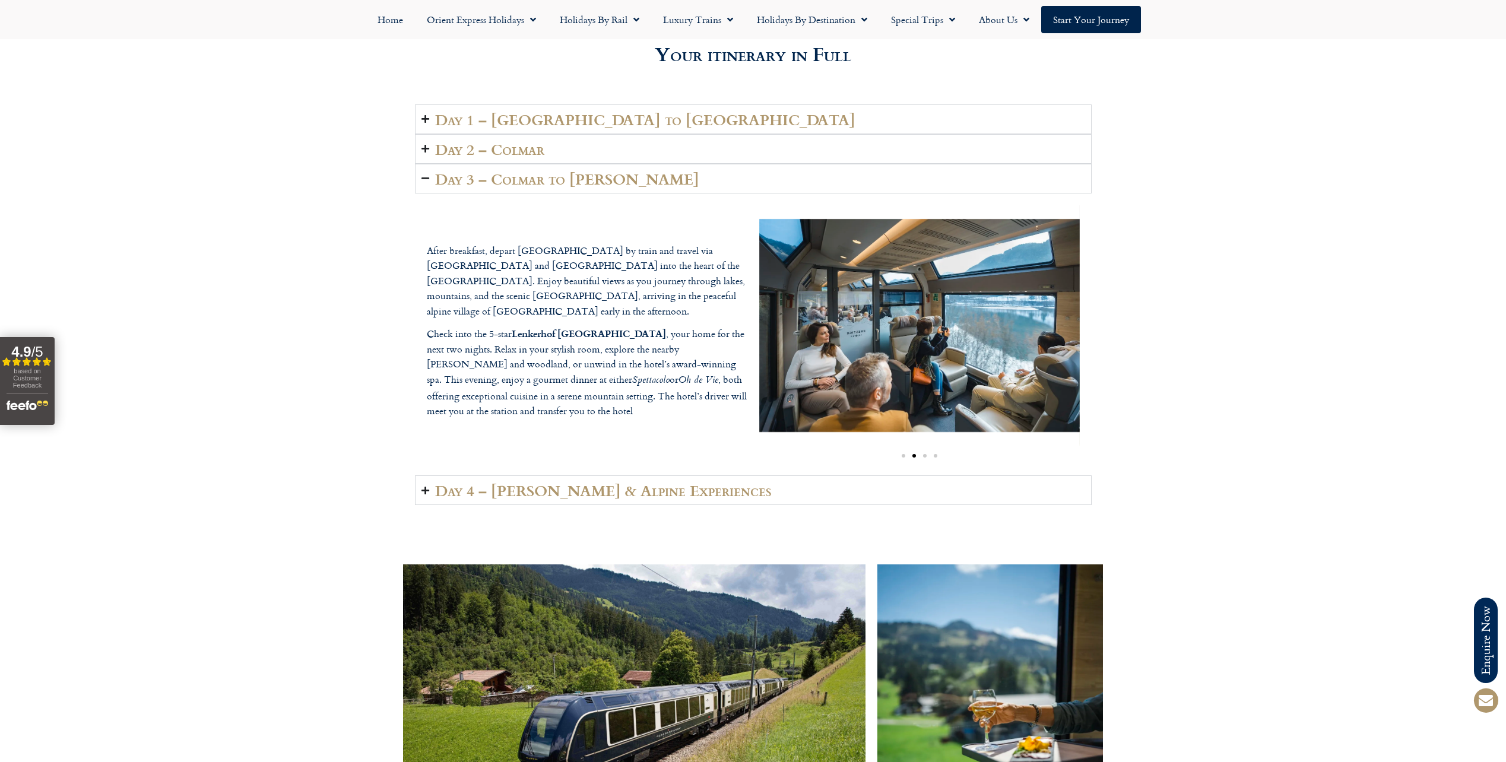
click at [537, 482] on h2 "Day 4 – [PERSON_NAME] & Alpine Experiences" at bounding box center [603, 490] width 337 height 17
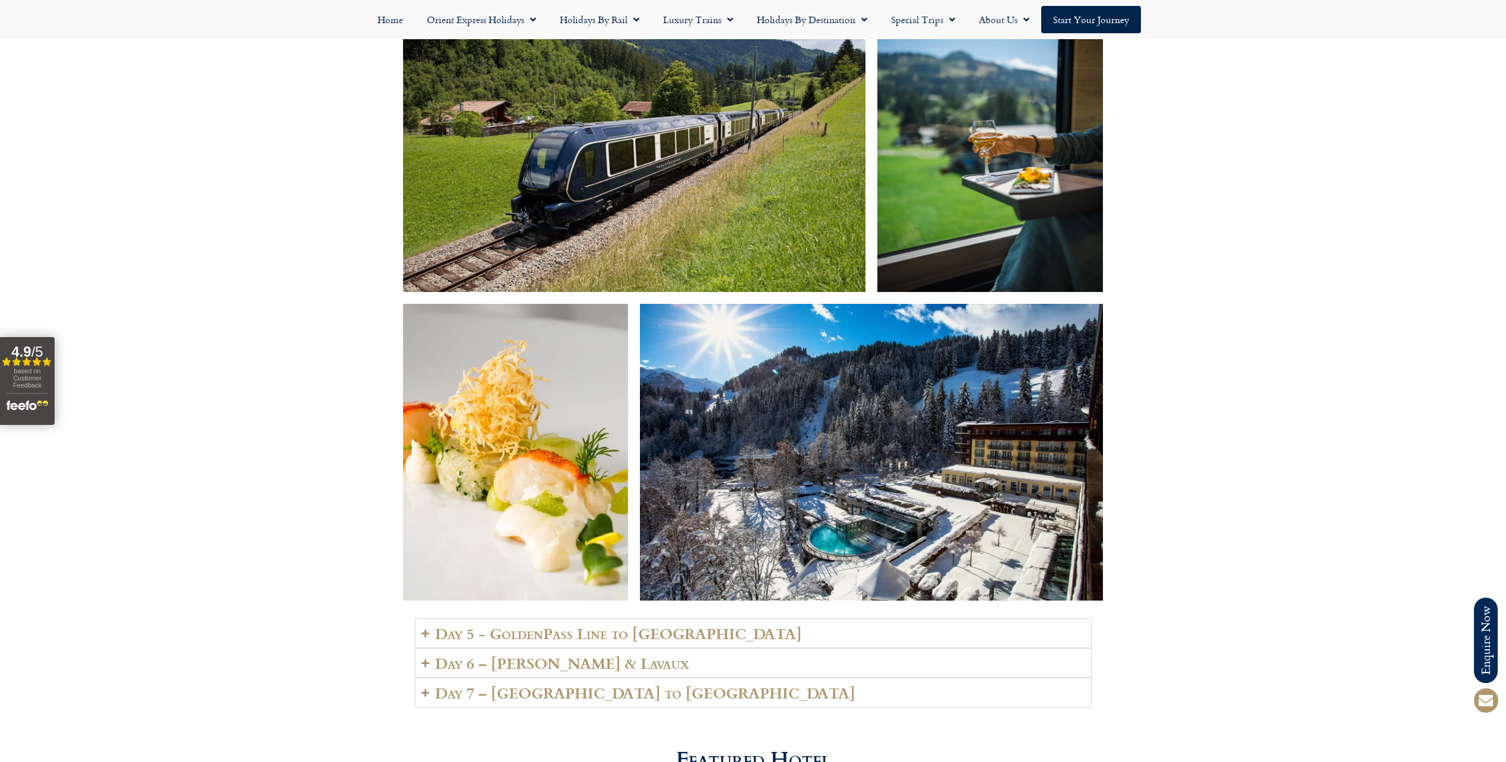
scroll to position [2717, 0]
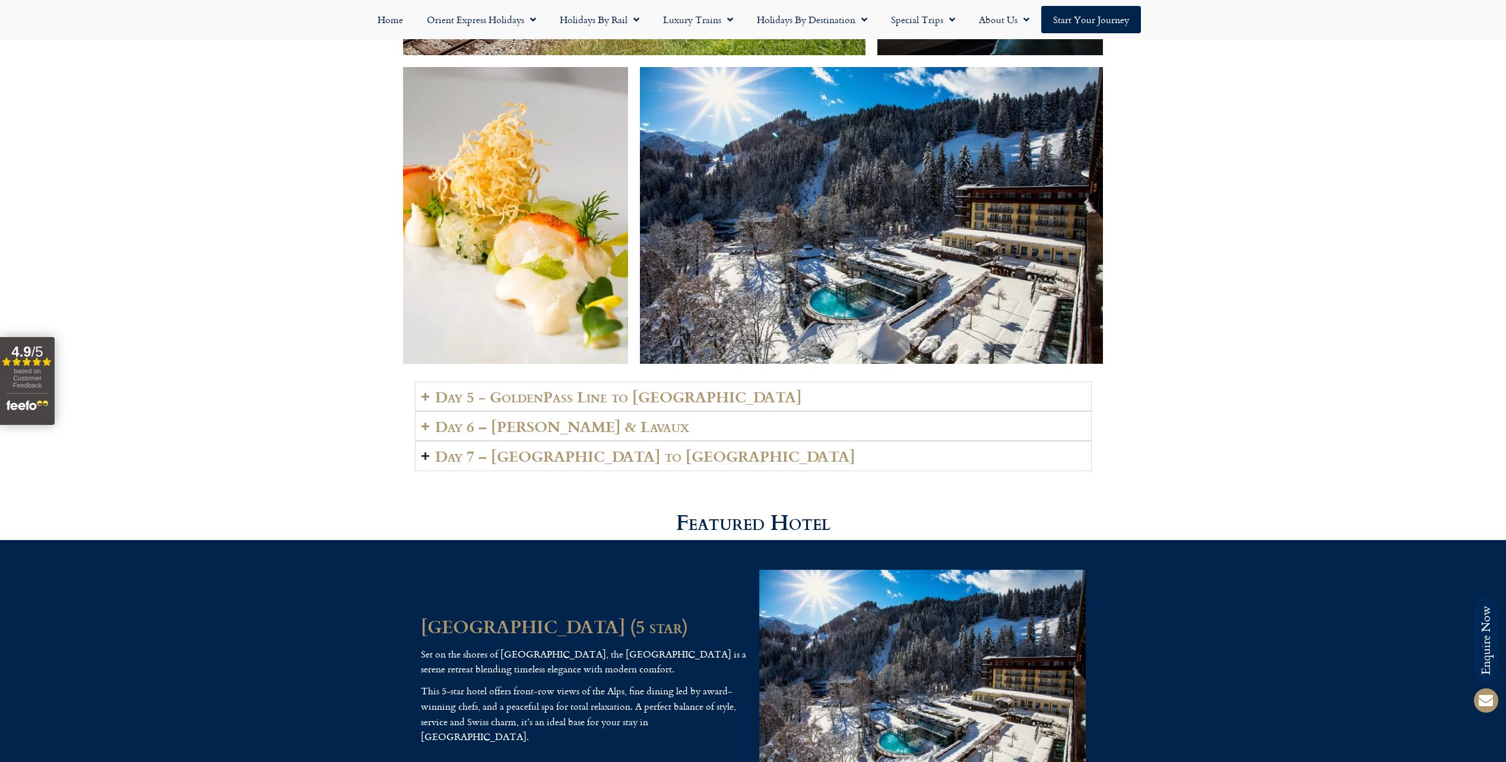
click at [582, 448] on h2 "Day 7 – [GEOGRAPHIC_DATA] to [GEOGRAPHIC_DATA]" at bounding box center [645, 456] width 420 height 17
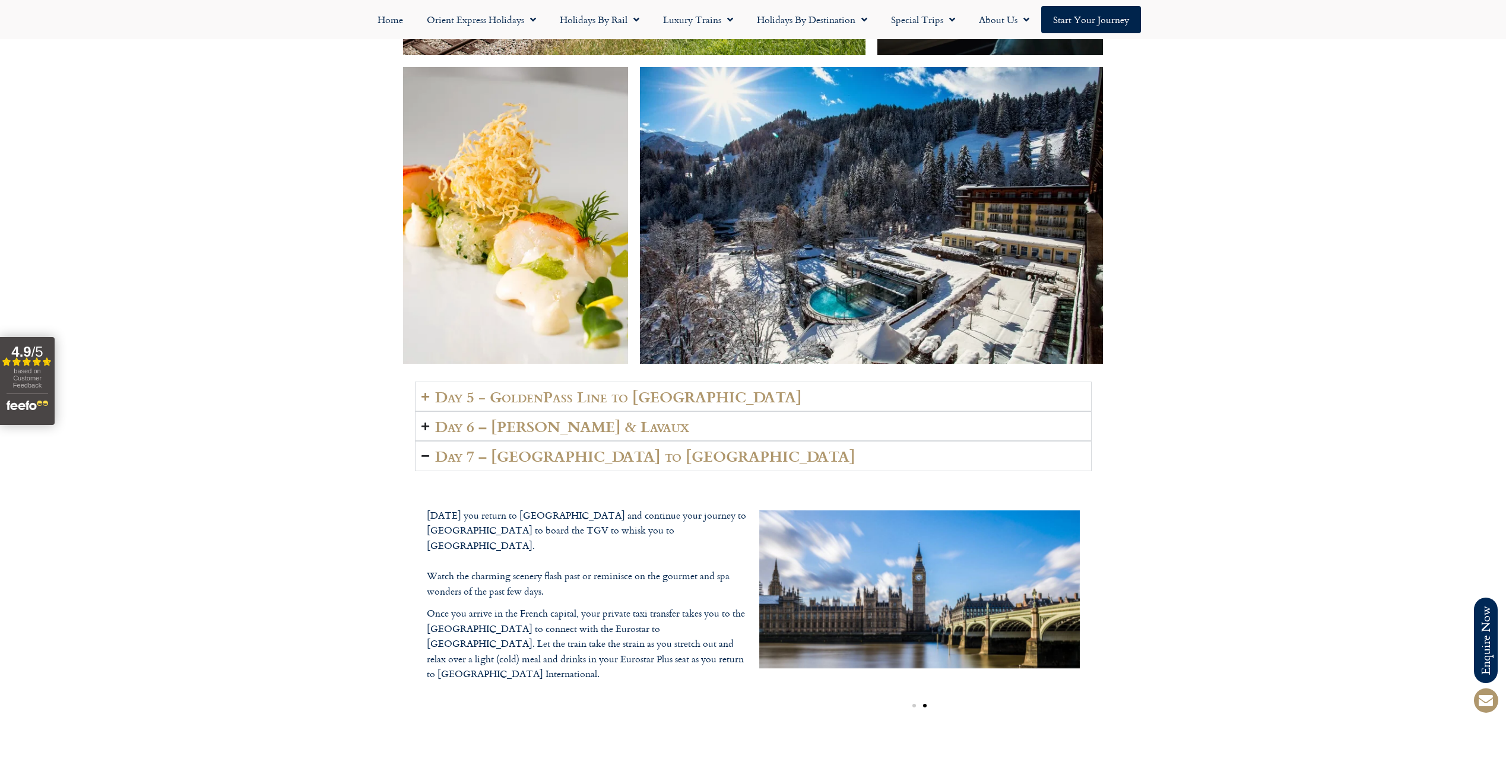
click at [560, 418] on h2 "Day 6 – [PERSON_NAME] & Lavaux" at bounding box center [562, 426] width 254 height 17
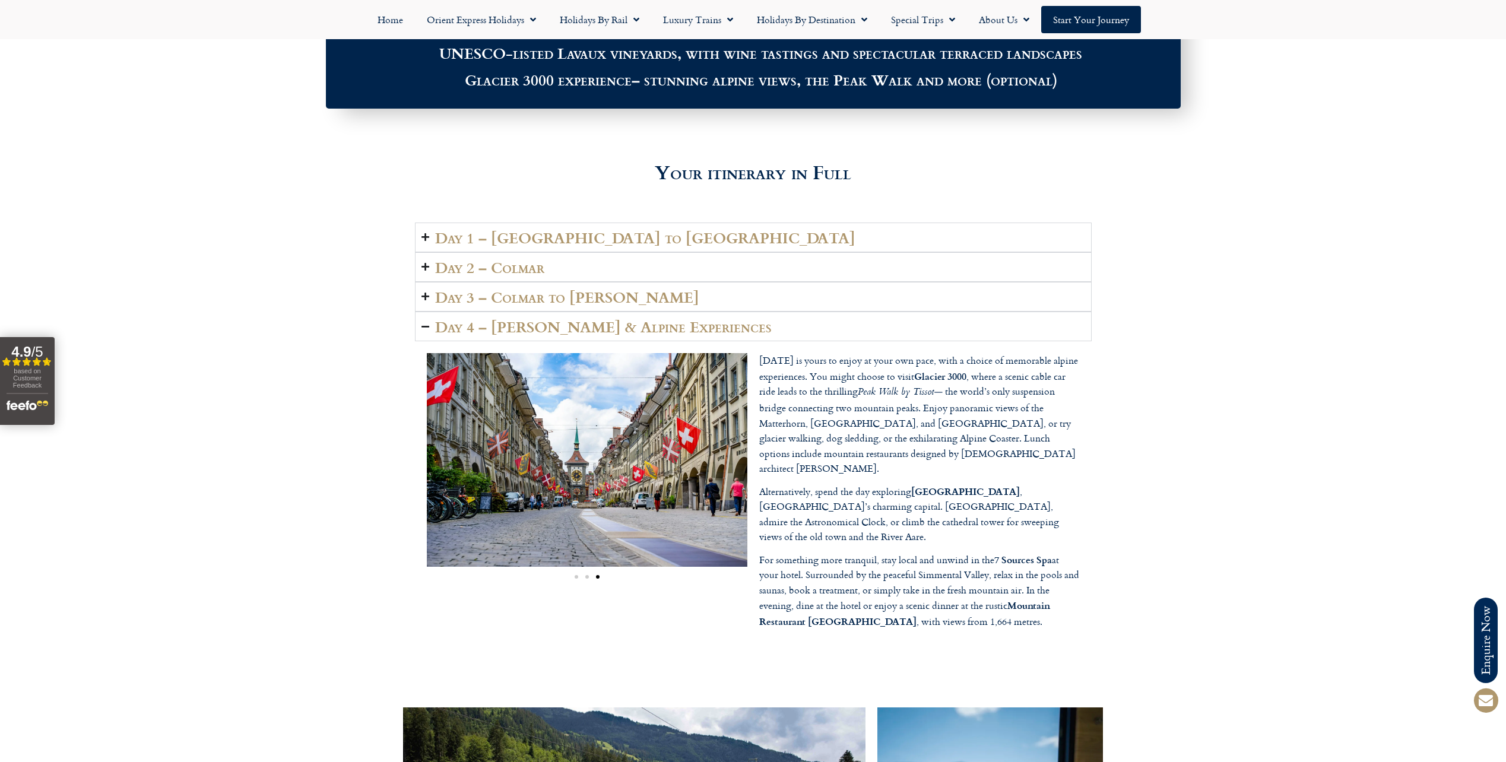
scroll to position [1590, 0]
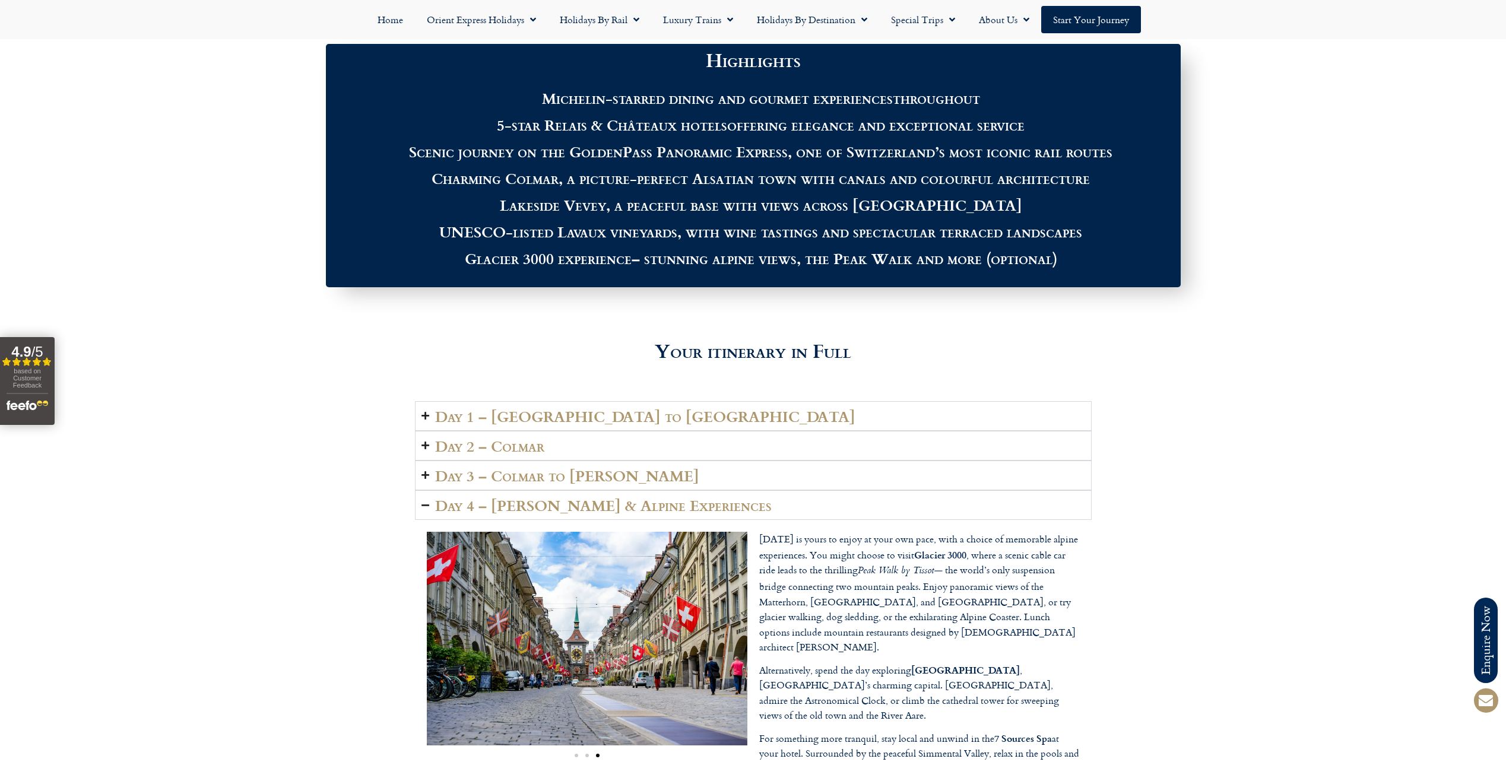
click at [508, 431] on summary "Day 2 – Colmar" at bounding box center [753, 446] width 677 height 30
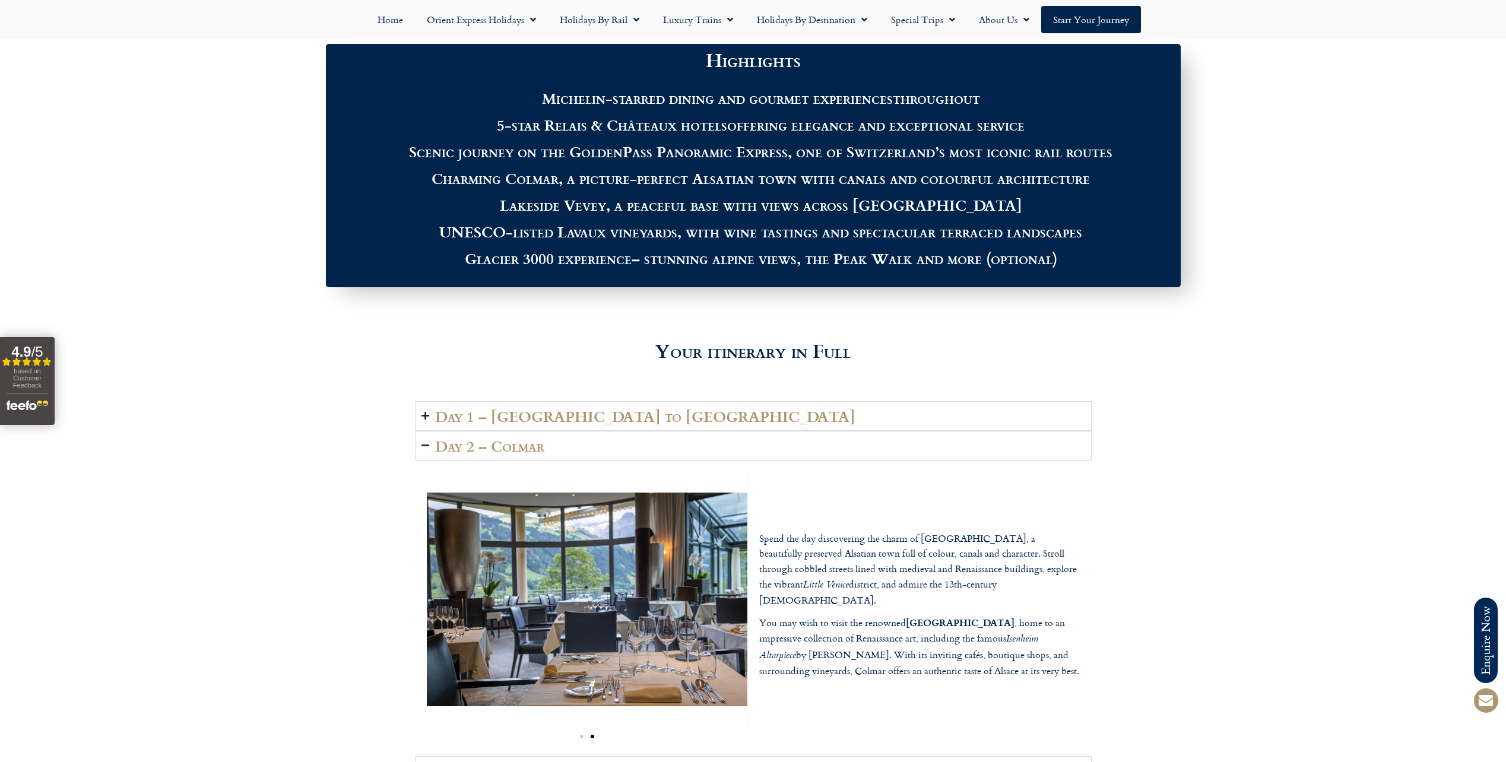
click at [518, 401] on summary "Day 1 – [GEOGRAPHIC_DATA] to [GEOGRAPHIC_DATA]" at bounding box center [753, 416] width 677 height 30
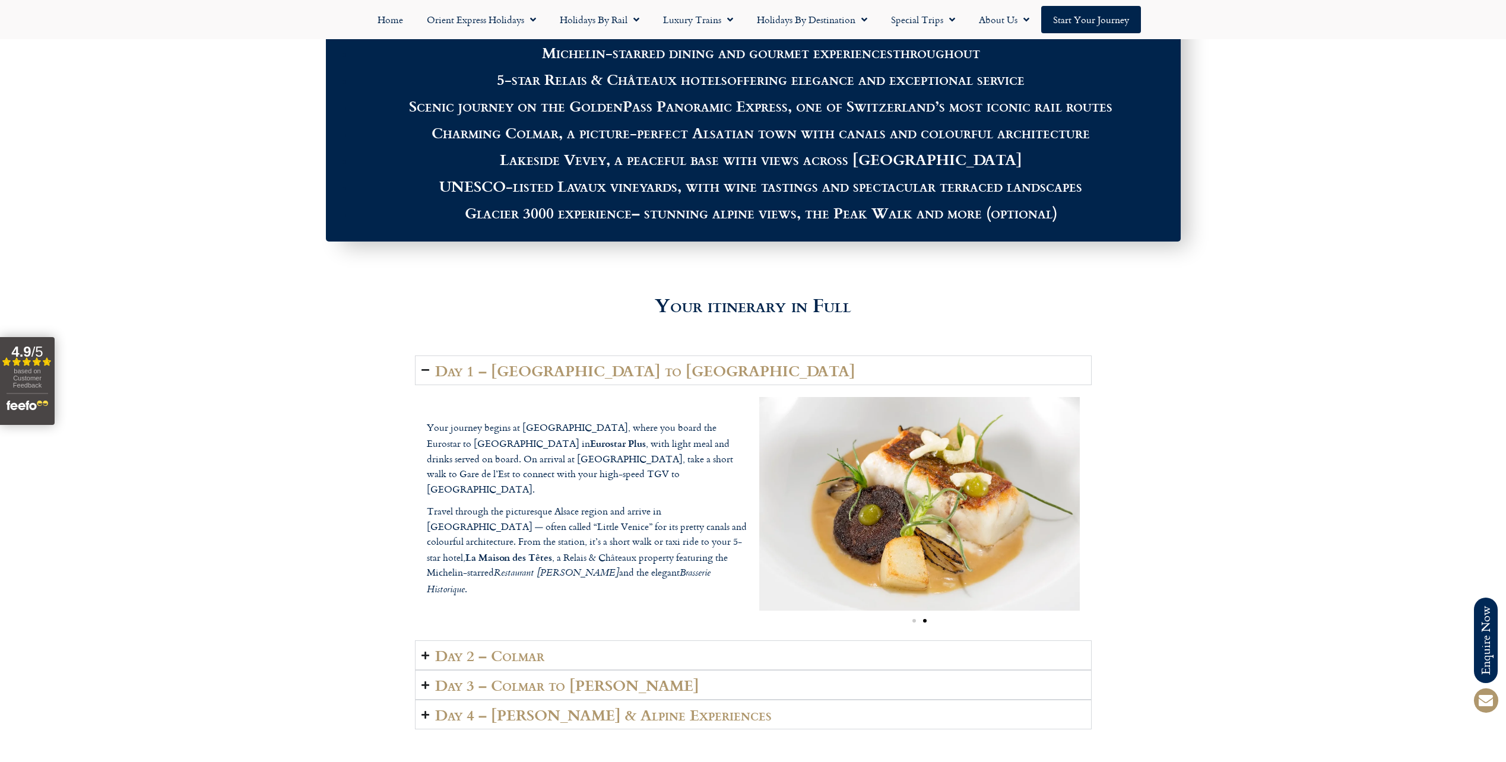
scroll to position [1708, 0]
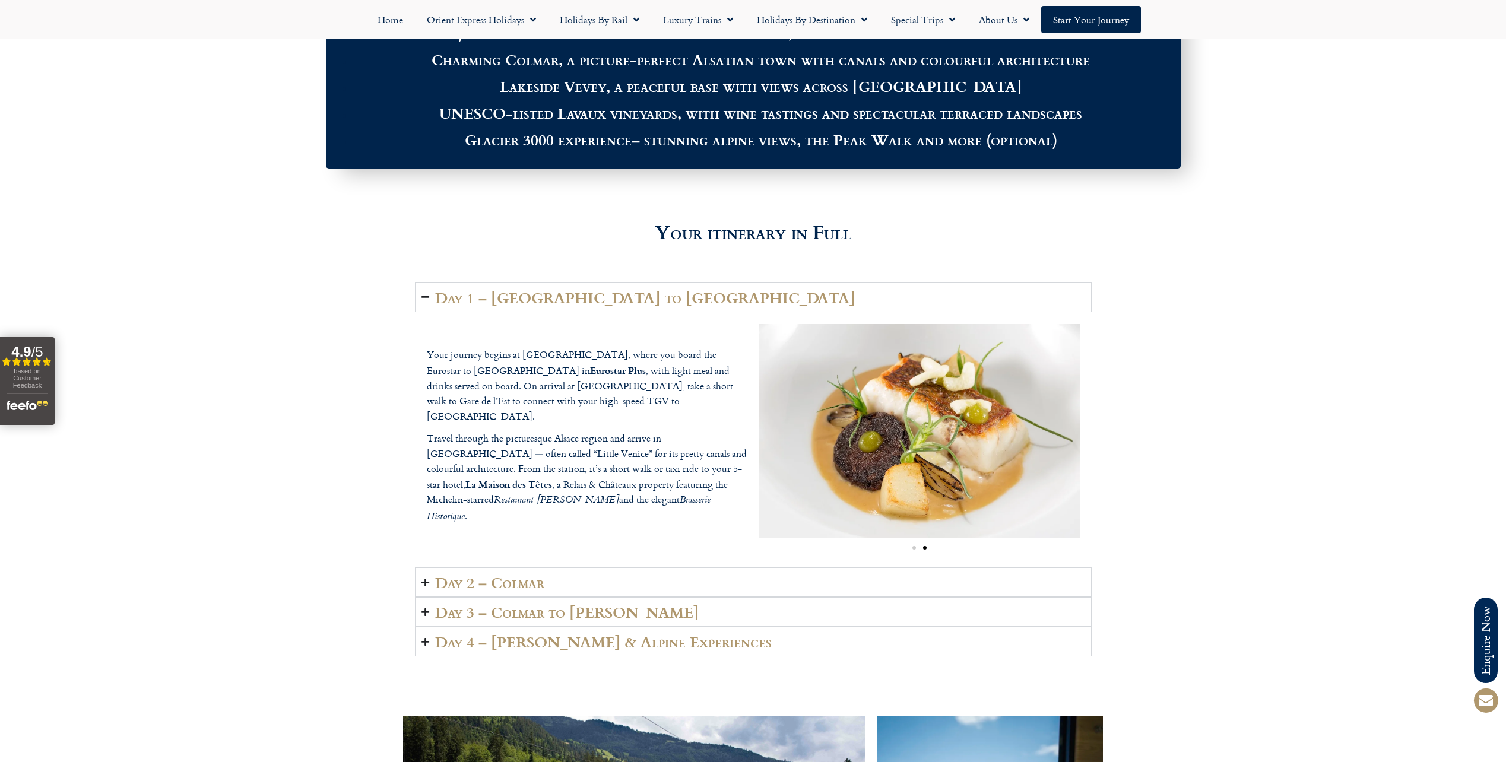
click at [535, 463] on p "Travel through the picturesque Alsace region and arrive in [GEOGRAPHIC_DATA] — …" at bounding box center [587, 478] width 321 height 94
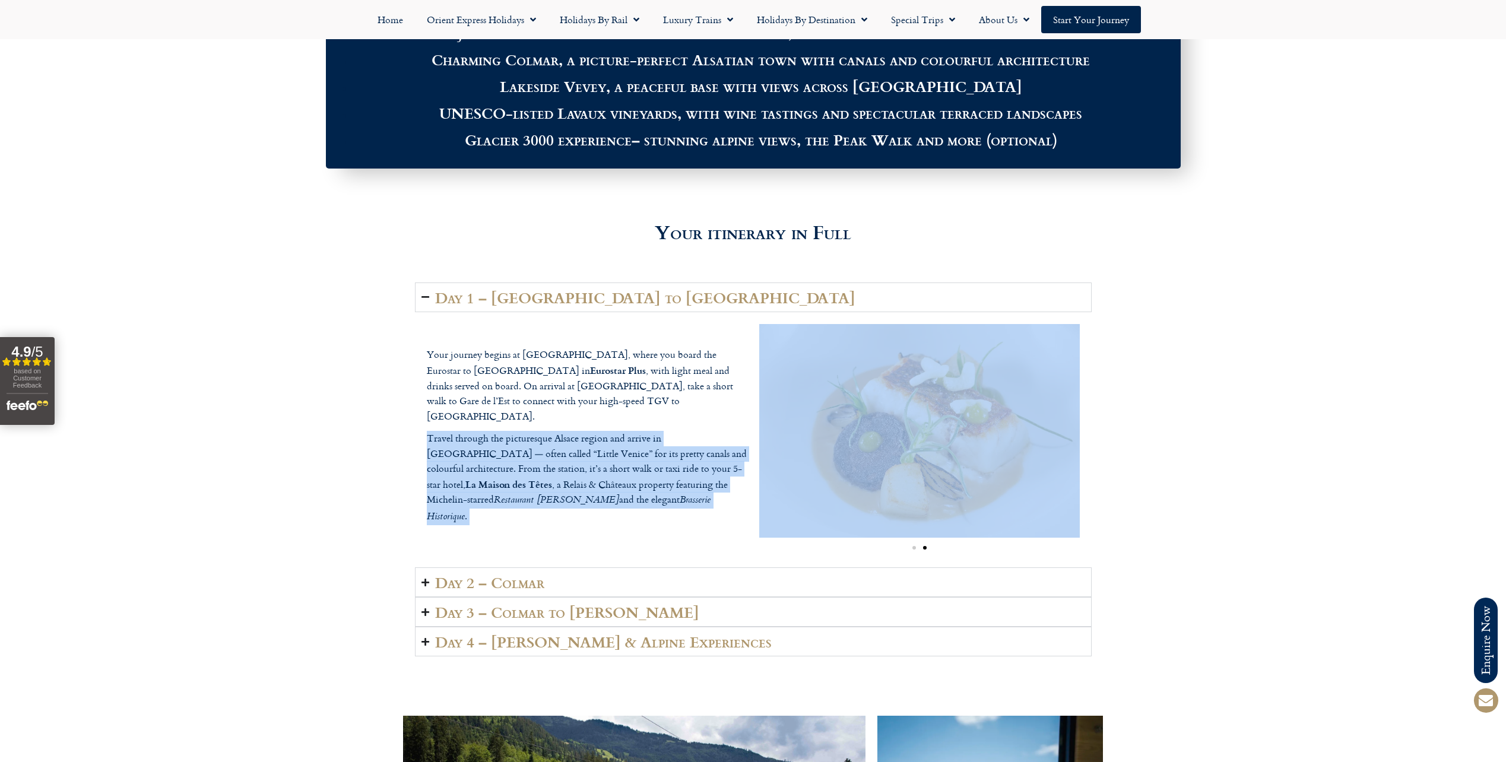
click at [535, 463] on p "Travel through the picturesque Alsace region and arrive in [GEOGRAPHIC_DATA] — …" at bounding box center [587, 478] width 321 height 94
drag, startPoint x: 535, startPoint y: 463, endPoint x: 541, endPoint y: 490, distance: 27.5
click at [541, 493] on icon "Brasserie Historique" at bounding box center [569, 509] width 284 height 33
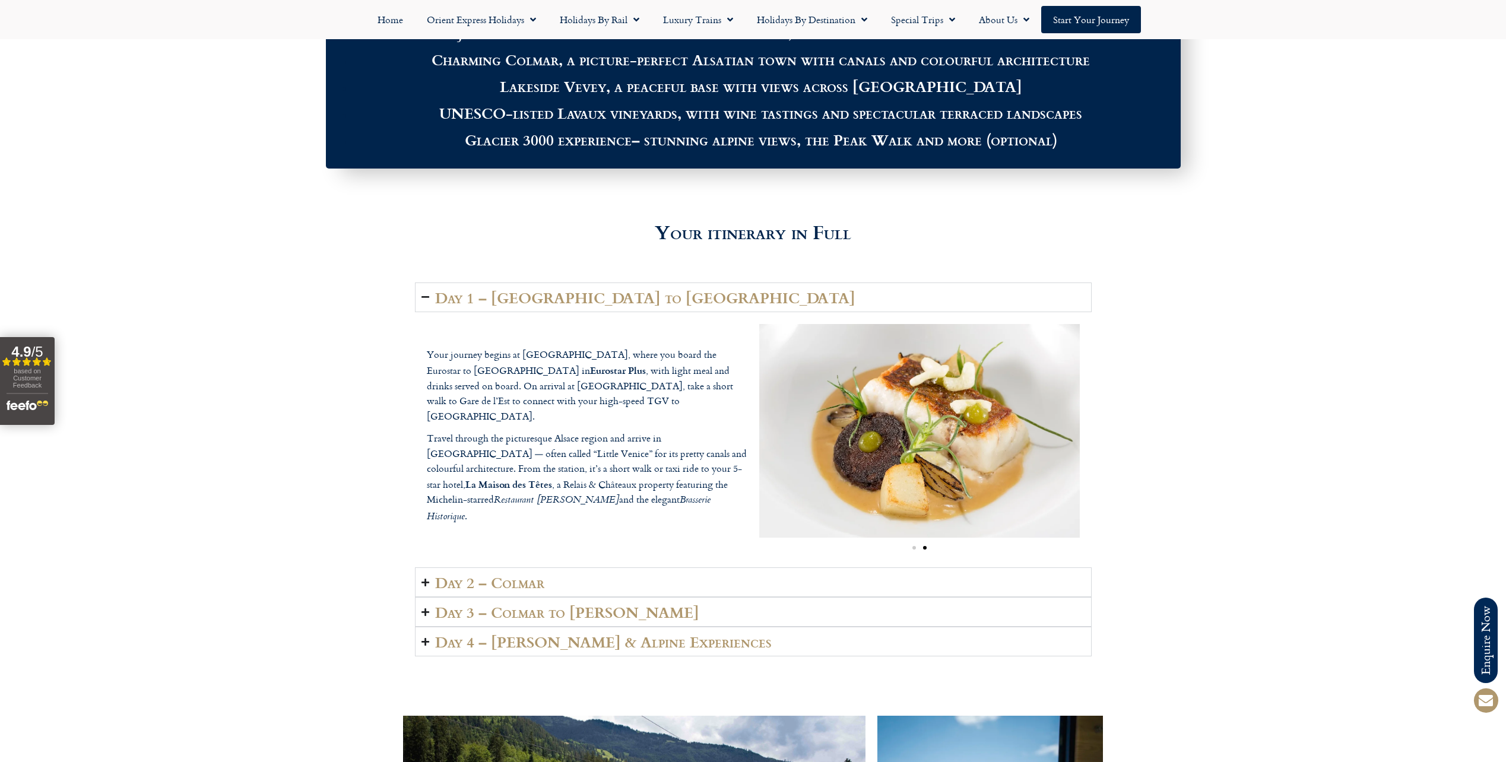
click at [587, 479] on p "Travel through the picturesque Alsace region and arrive in [GEOGRAPHIC_DATA] — …" at bounding box center [587, 478] width 321 height 94
click at [639, 456] on p "Travel through the picturesque Alsace region and arrive in [GEOGRAPHIC_DATA] — …" at bounding box center [587, 478] width 321 height 94
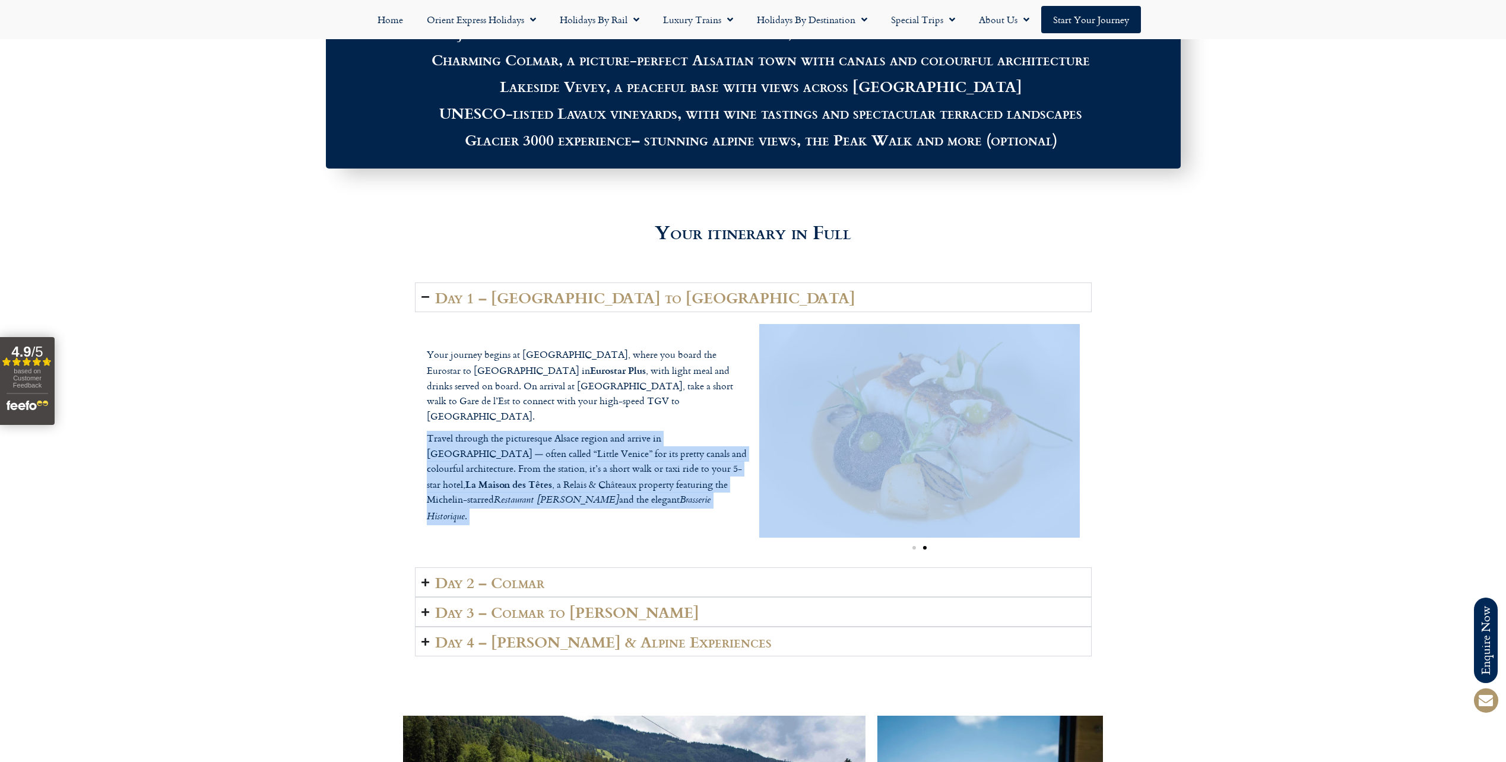
click at [639, 456] on p "Travel through the picturesque Alsace region and arrive in [GEOGRAPHIC_DATA] — …" at bounding box center [587, 478] width 321 height 94
drag, startPoint x: 639, startPoint y: 456, endPoint x: 586, endPoint y: 507, distance: 73.4
click at [586, 507] on div "Your journey begins at [GEOGRAPHIC_DATA], where you board the Eurostar to [GEOG…" at bounding box center [587, 439] width 332 height 196
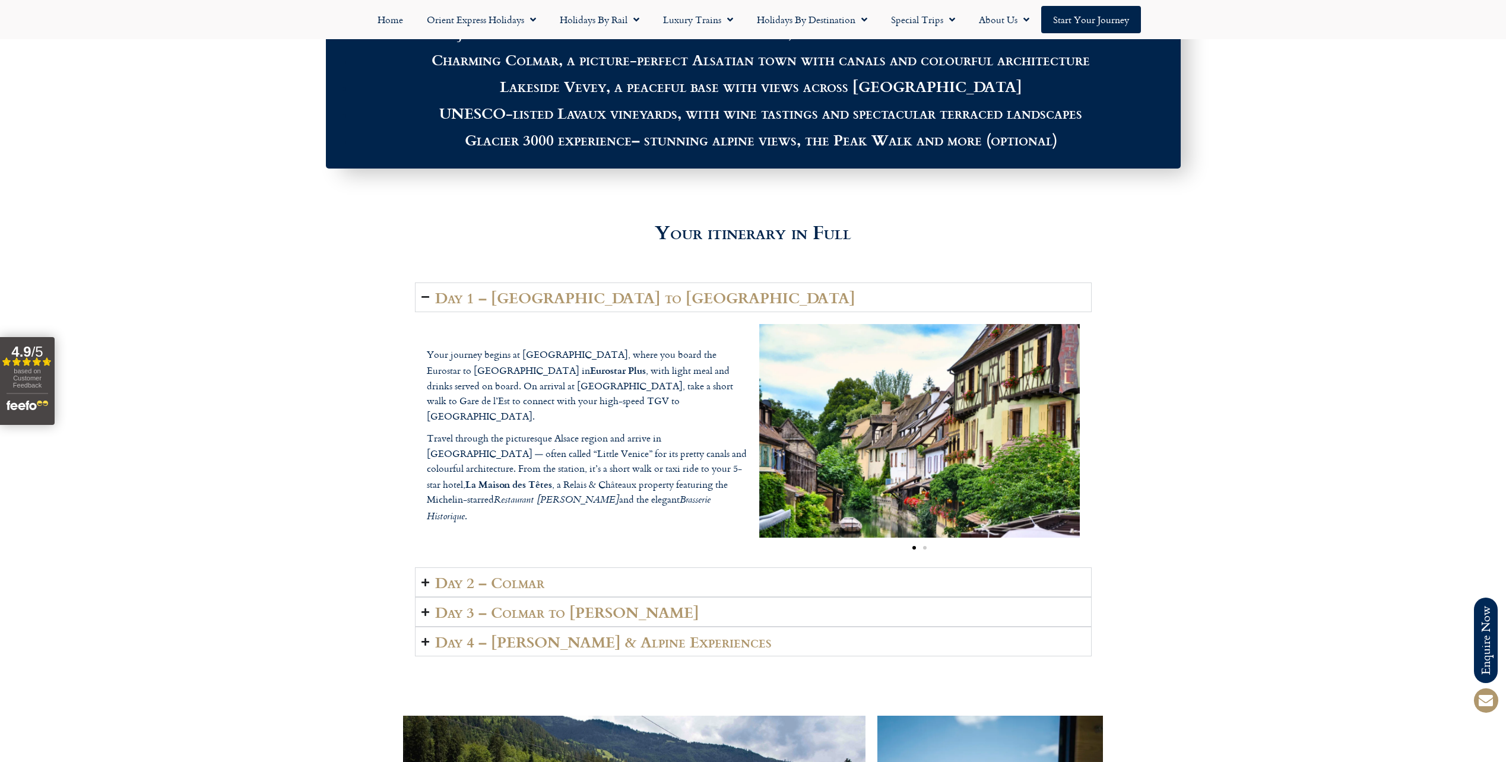
click at [580, 486] on p "Travel through the picturesque Alsace region and arrive in [GEOGRAPHIC_DATA] — …" at bounding box center [587, 478] width 321 height 94
click at [546, 567] on summary "Day 2 – Colmar" at bounding box center [753, 582] width 677 height 30
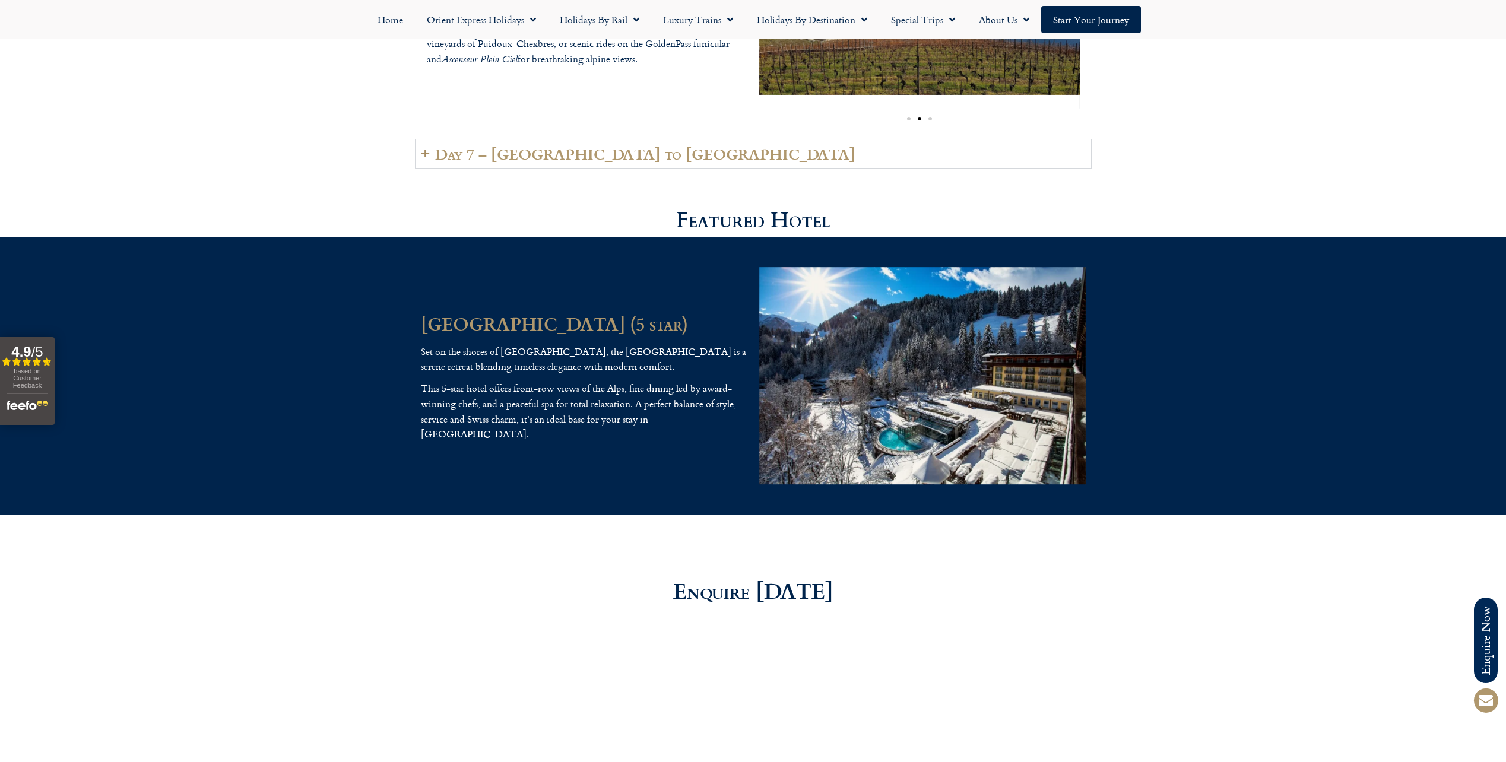
scroll to position [3489, 0]
